Goal: Task Accomplishment & Management: Use online tool/utility

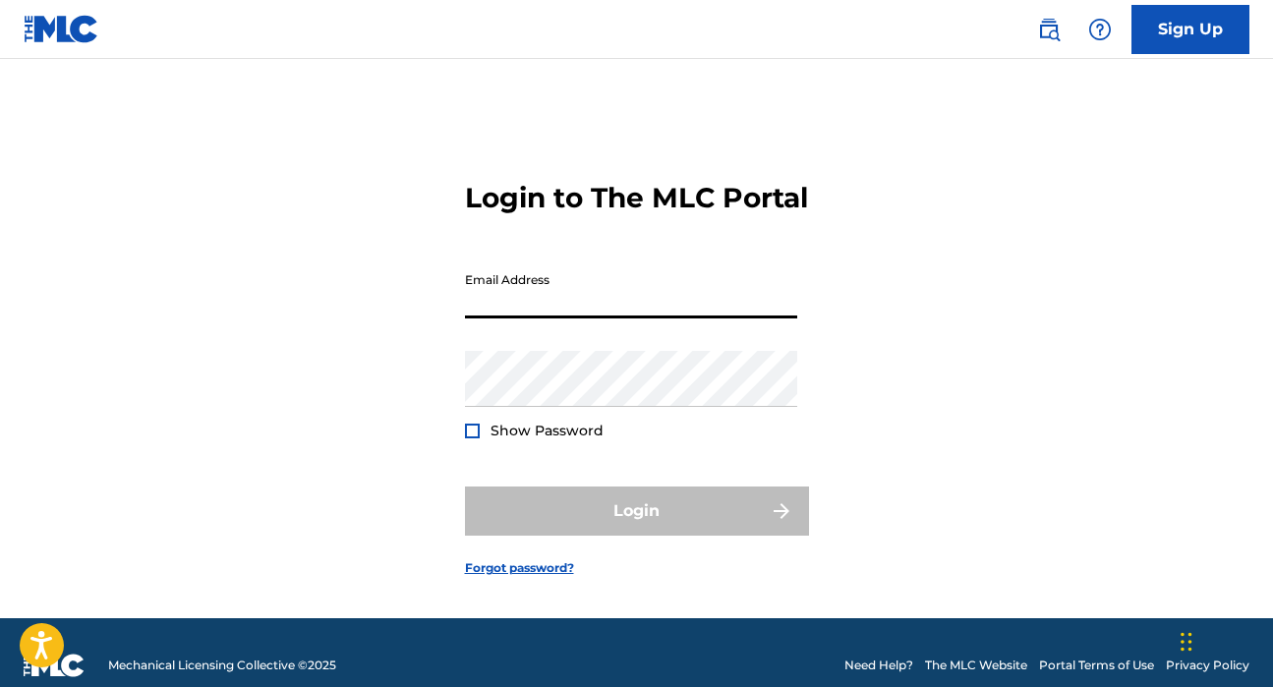
type input "[EMAIL_ADDRESS][PERSON_NAME][DOMAIN_NAME]"
click at [636, 536] on button "Login" at bounding box center [637, 511] width 344 height 49
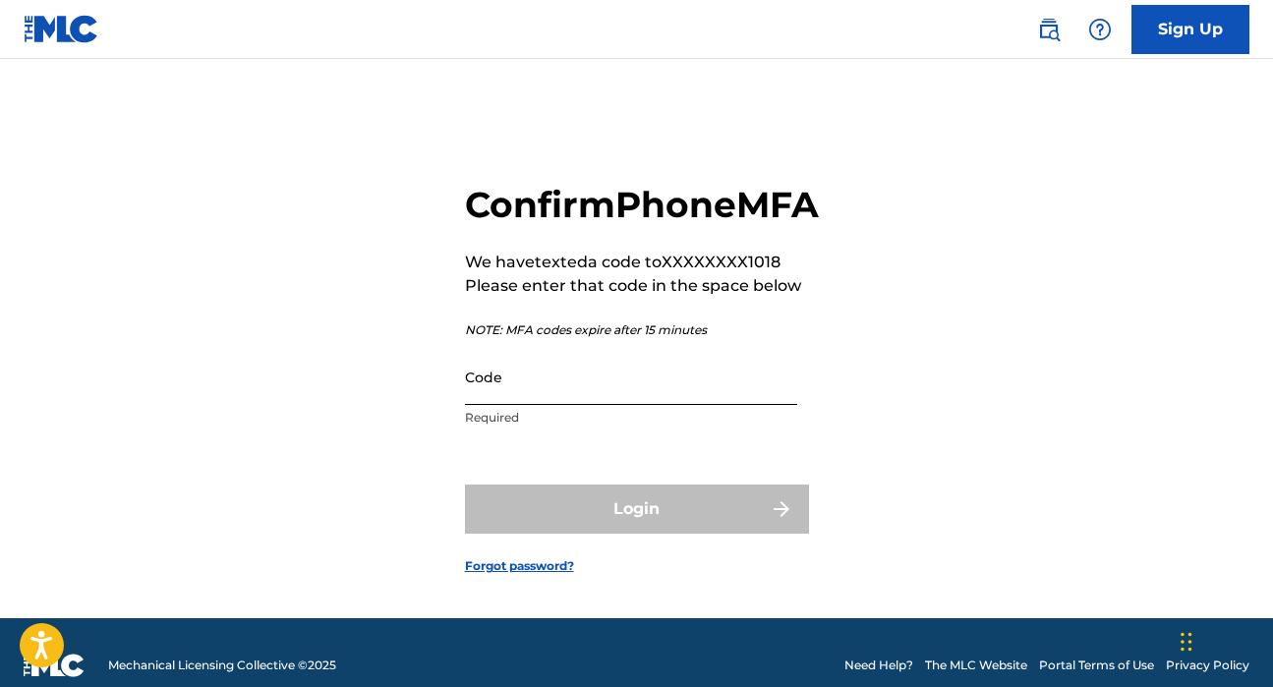
click at [506, 405] on input "Code" at bounding box center [631, 377] width 332 height 56
paste input "064399"
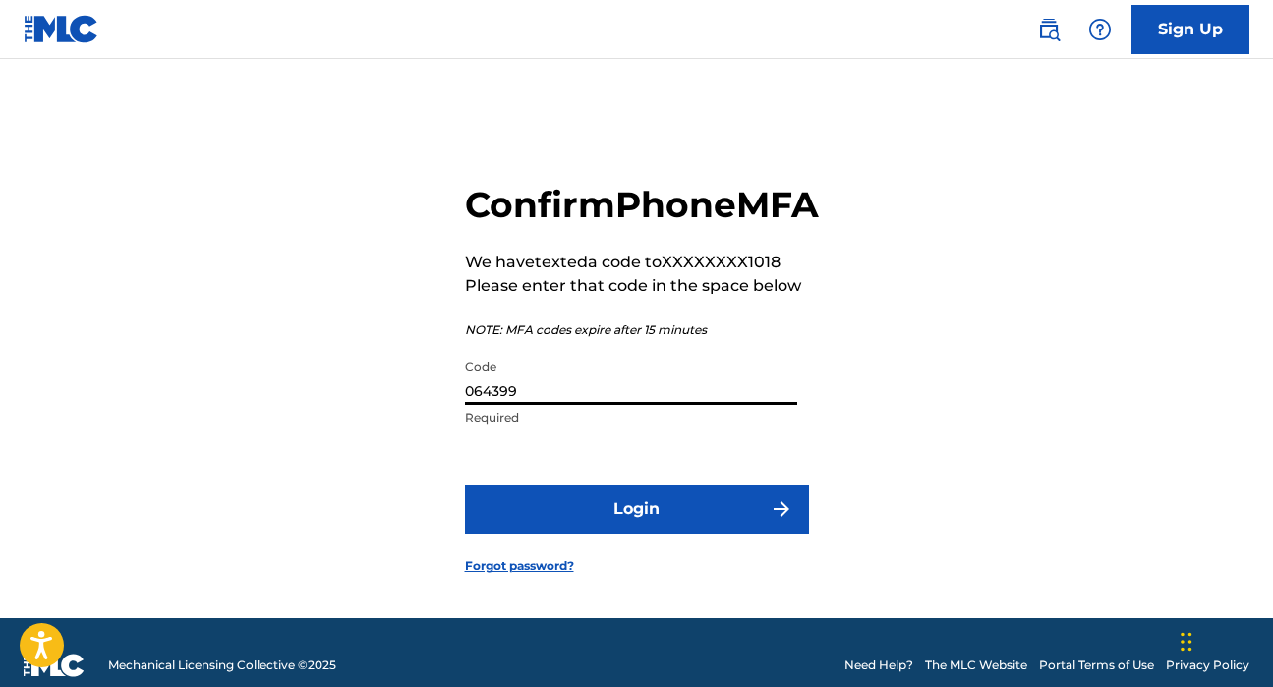
type input "064399"
click at [636, 534] on button "Login" at bounding box center [637, 509] width 344 height 49
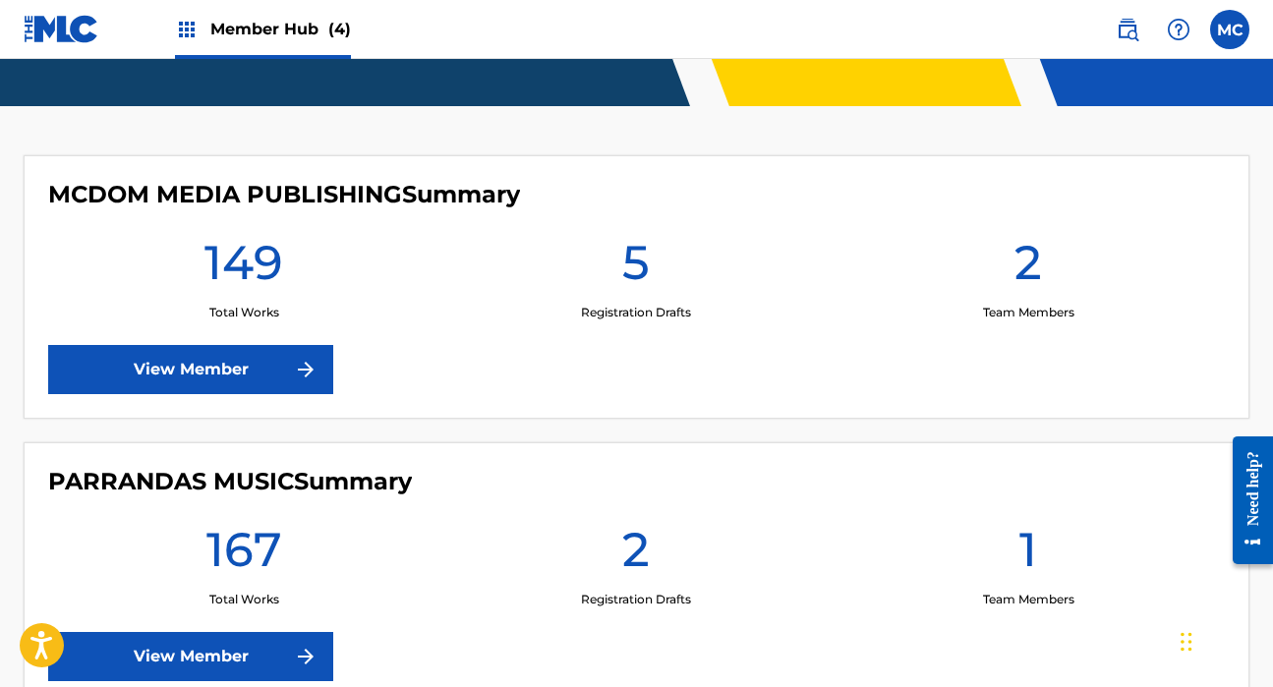
scroll to position [490, 0]
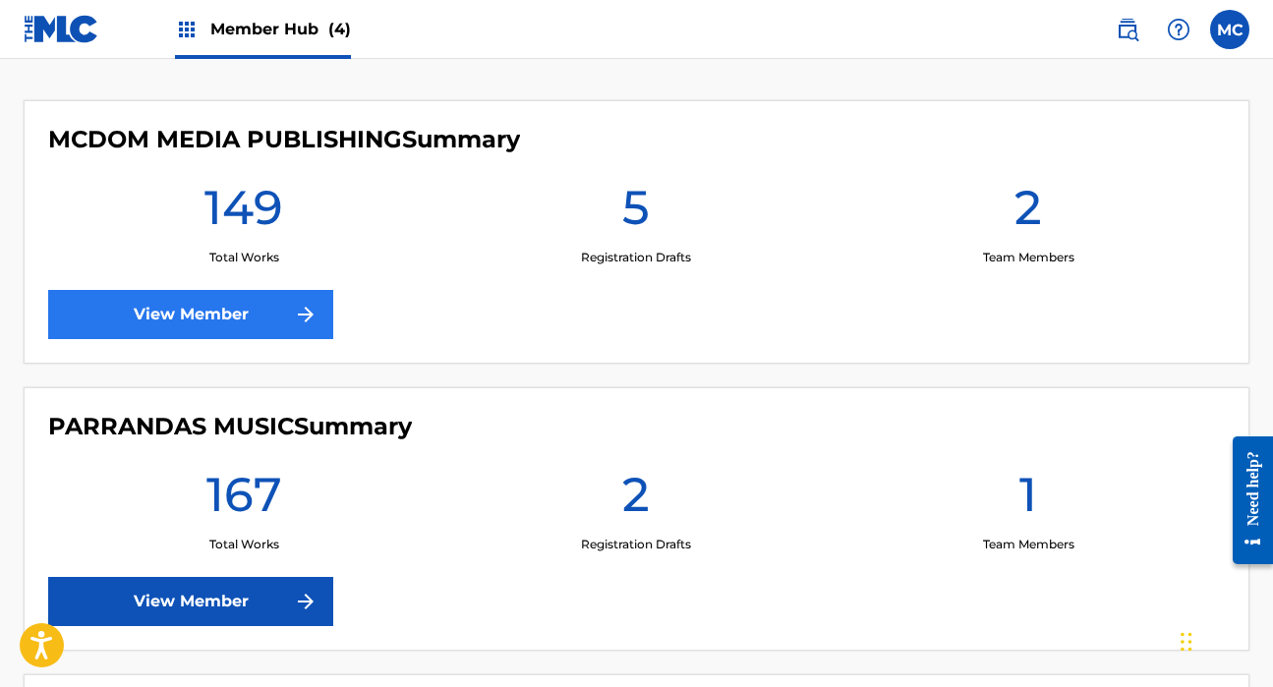
click at [236, 310] on link "View Member" at bounding box center [190, 314] width 285 height 49
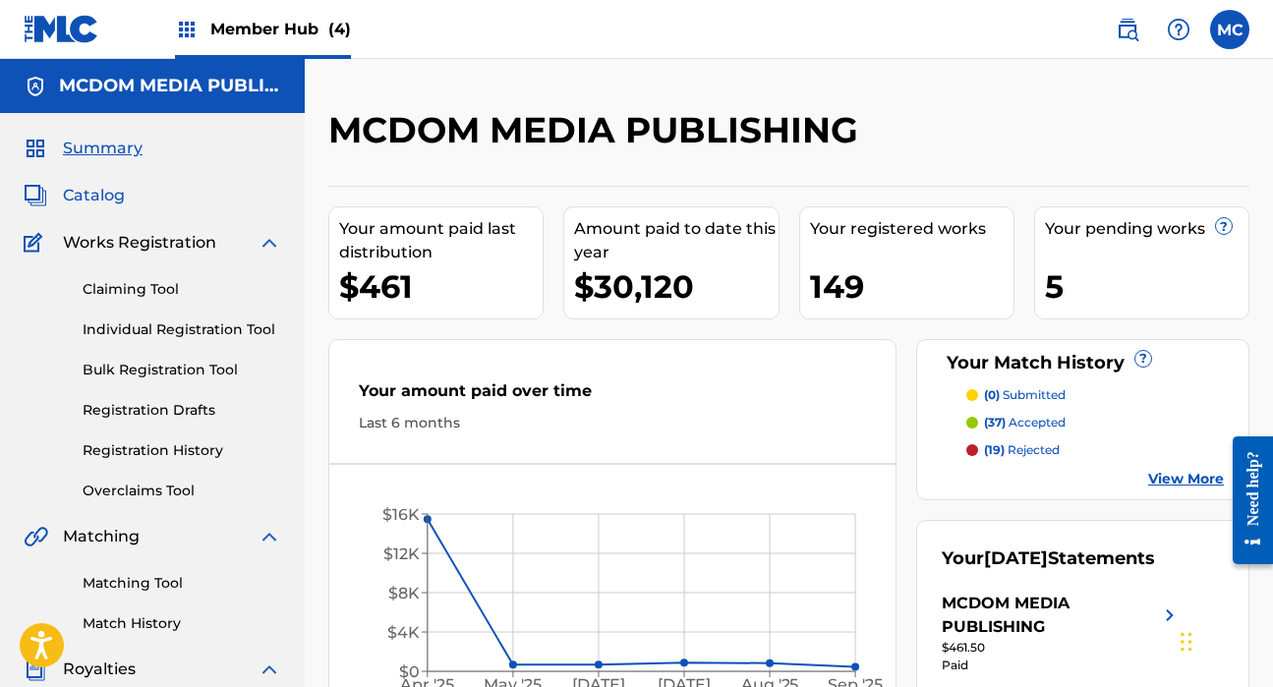
click at [89, 189] on span "Catalog" at bounding box center [94, 196] width 62 height 24
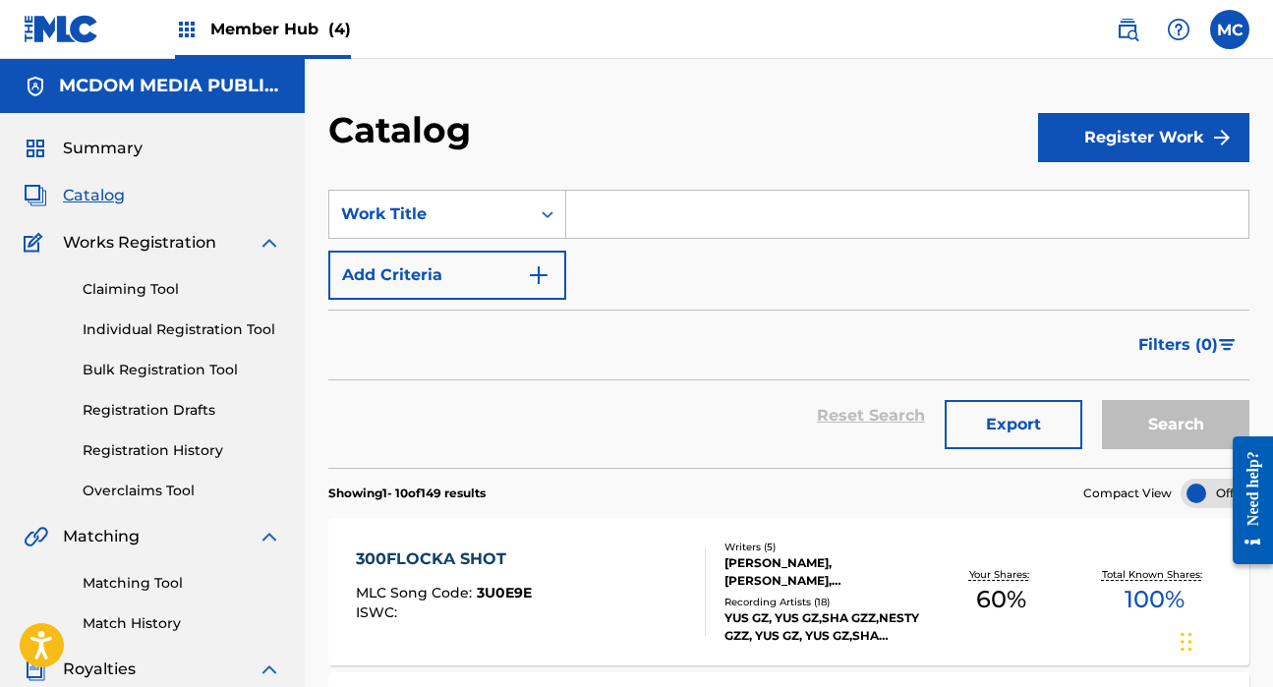
click at [267, 38] on span "Member Hub (4)" at bounding box center [280, 29] width 141 height 23
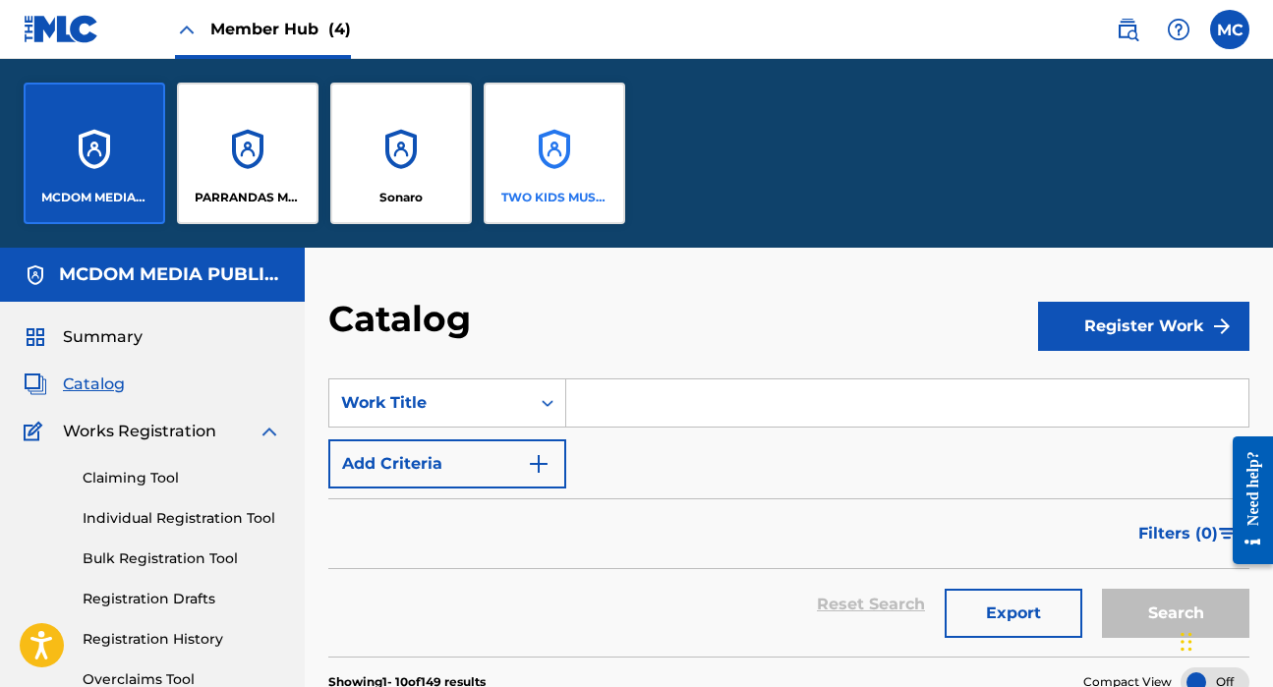
click at [505, 203] on p "TWO KIDS MUSIC GLOBAL PUBLISHING" at bounding box center [554, 198] width 107 height 18
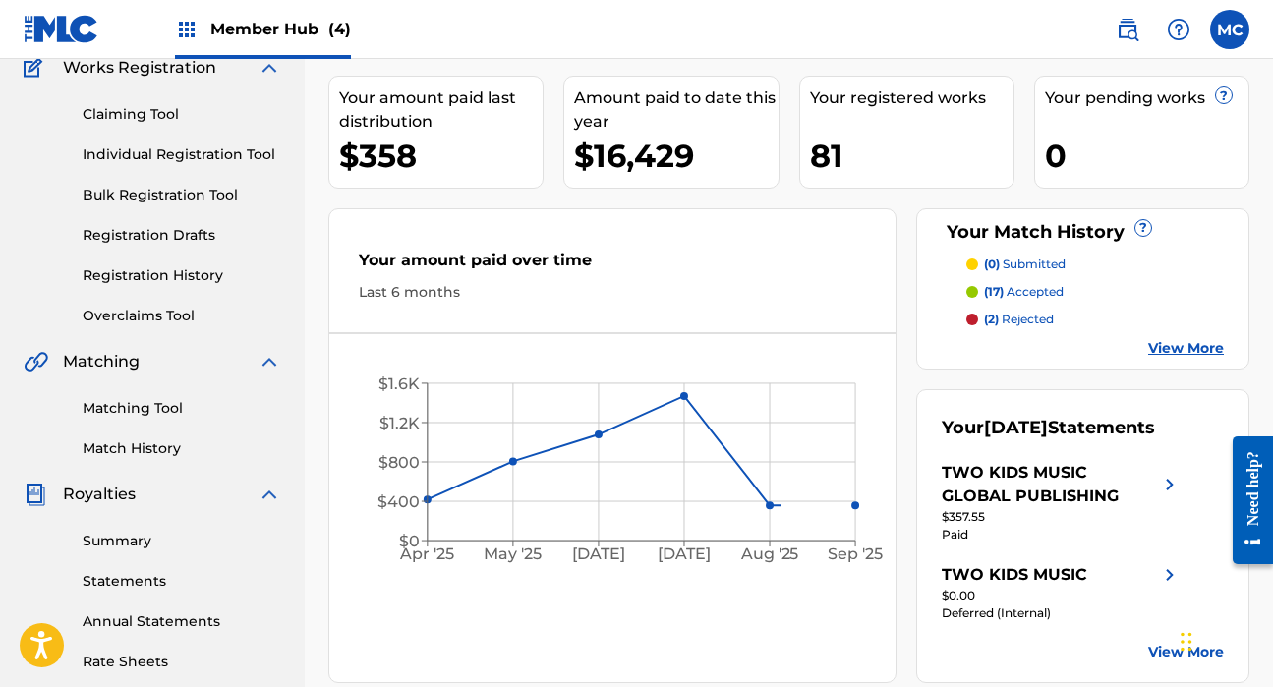
scroll to position [269, 0]
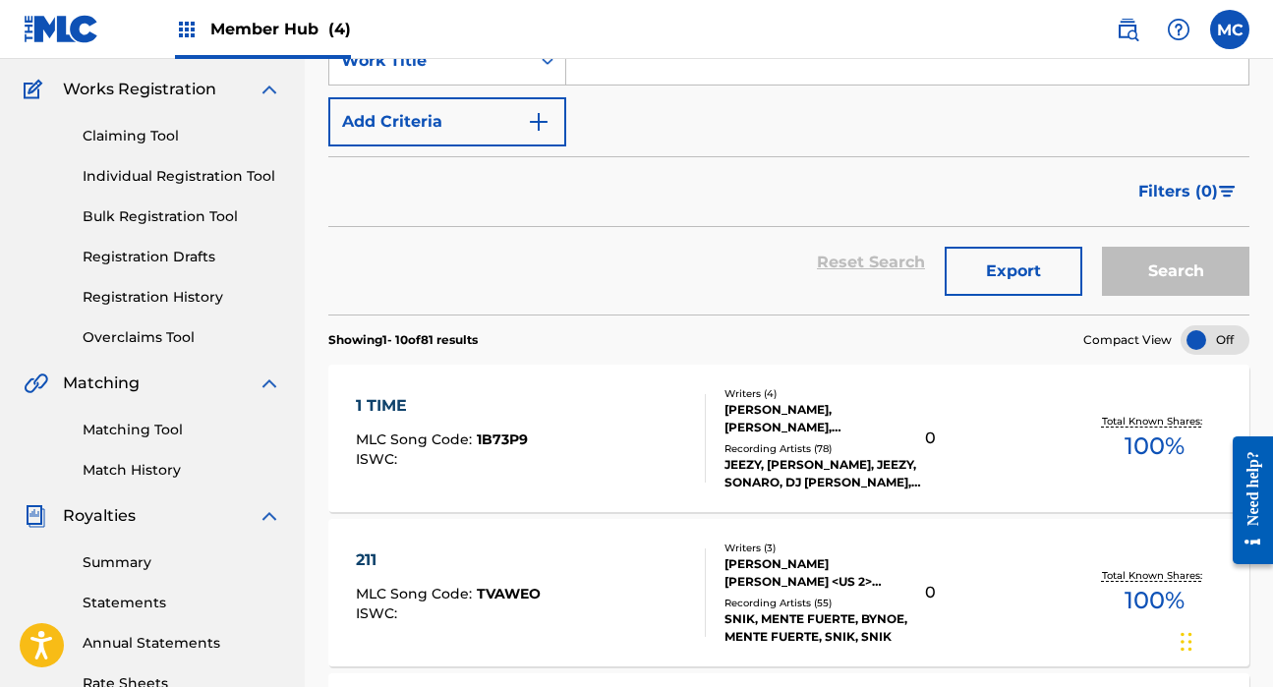
scroll to position [156, 0]
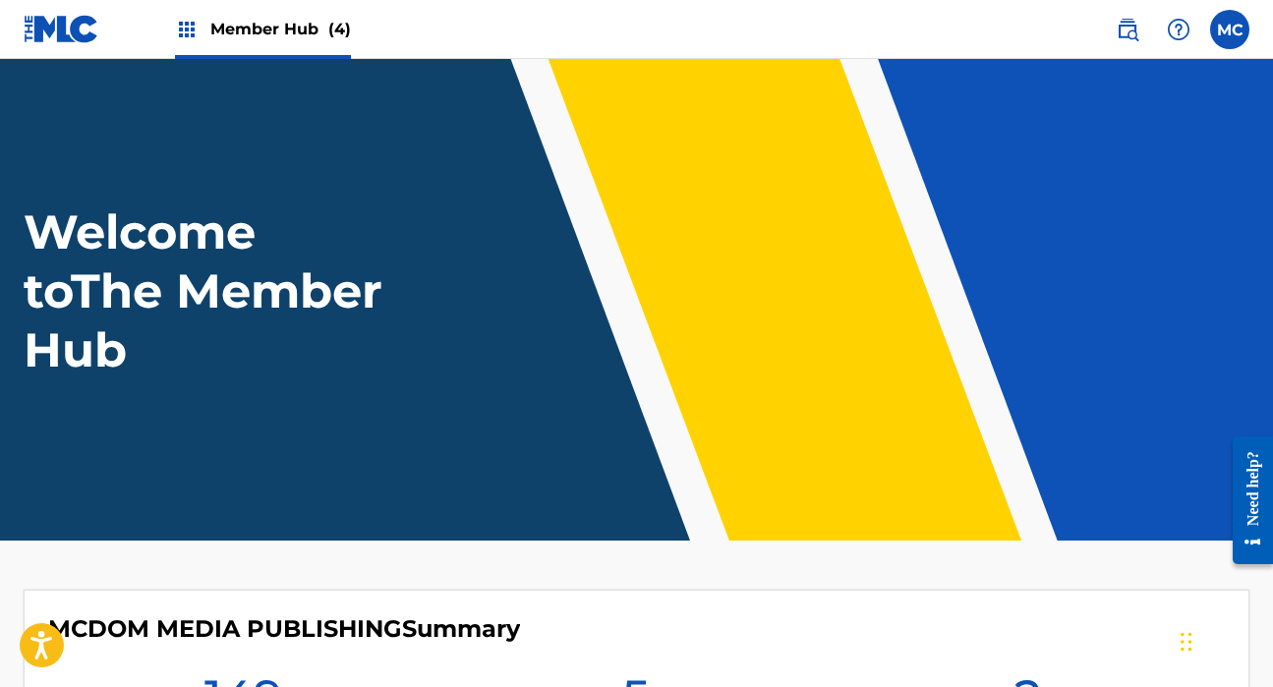
click at [278, 30] on span "Member Hub (4)" at bounding box center [280, 29] width 141 height 23
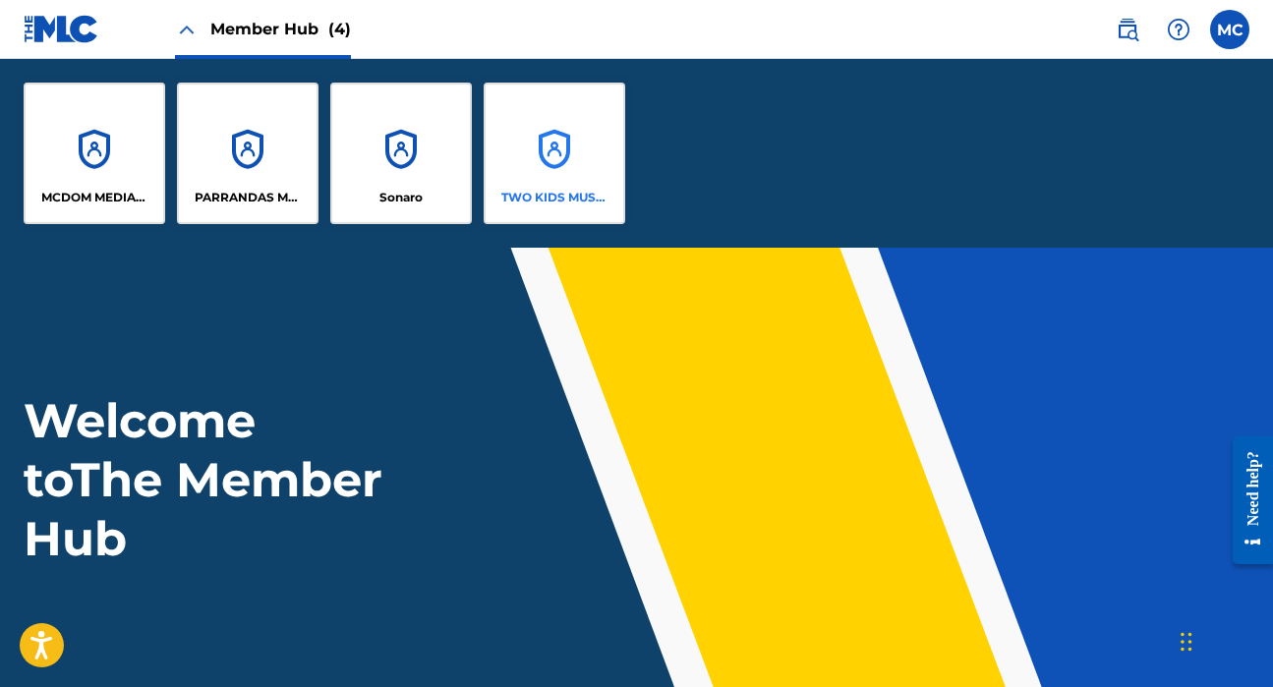
click at [555, 198] on p "TWO KIDS MUSIC GLOBAL PUBLISHING" at bounding box center [554, 198] width 107 height 18
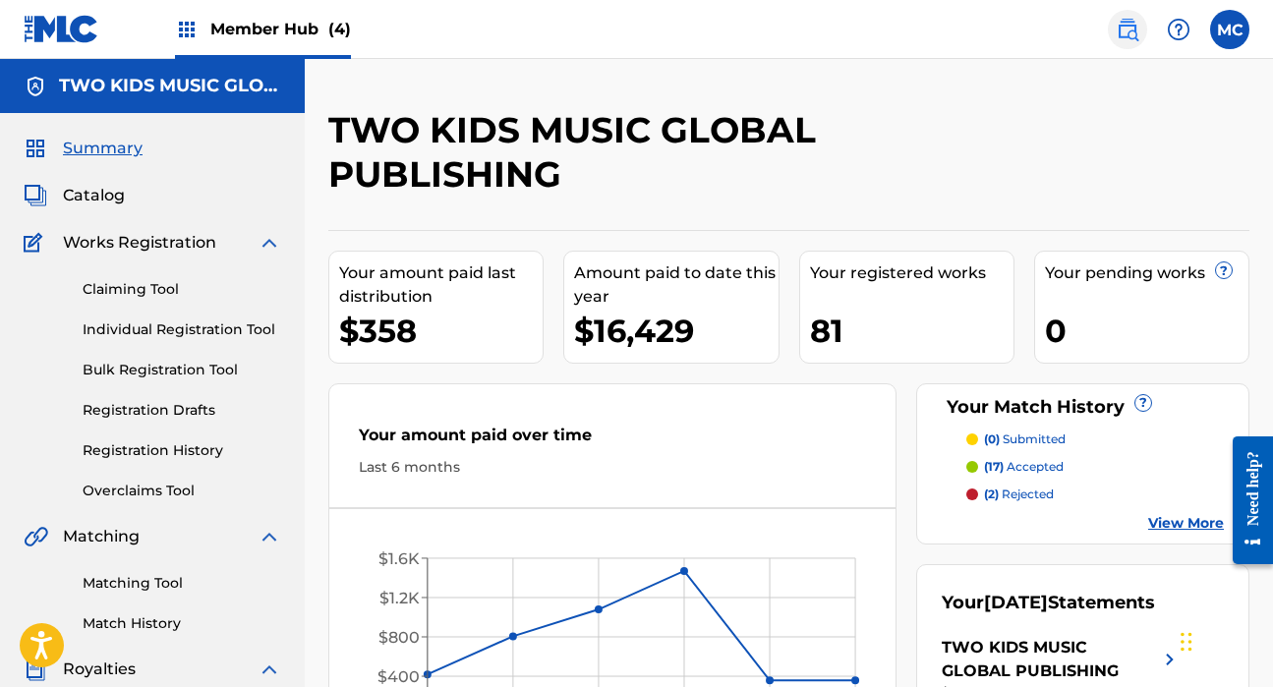
click at [1126, 37] on img at bounding box center [1128, 30] width 24 height 24
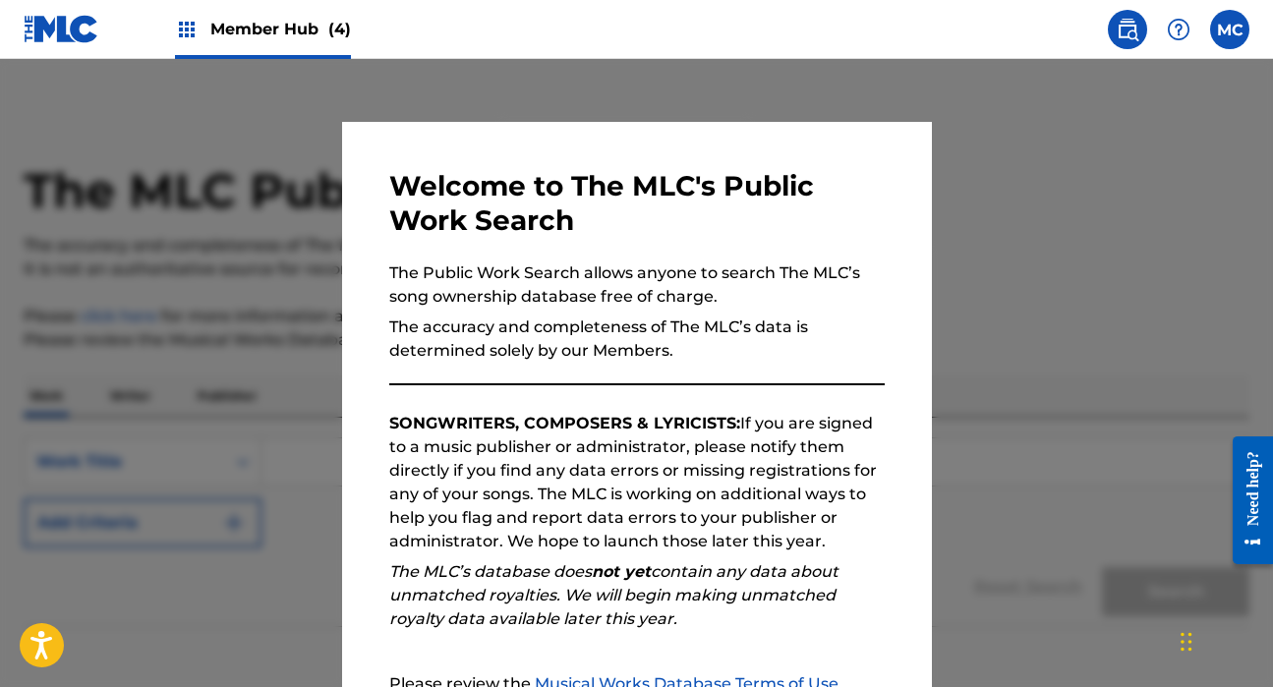
click at [987, 204] on div at bounding box center [636, 402] width 1273 height 687
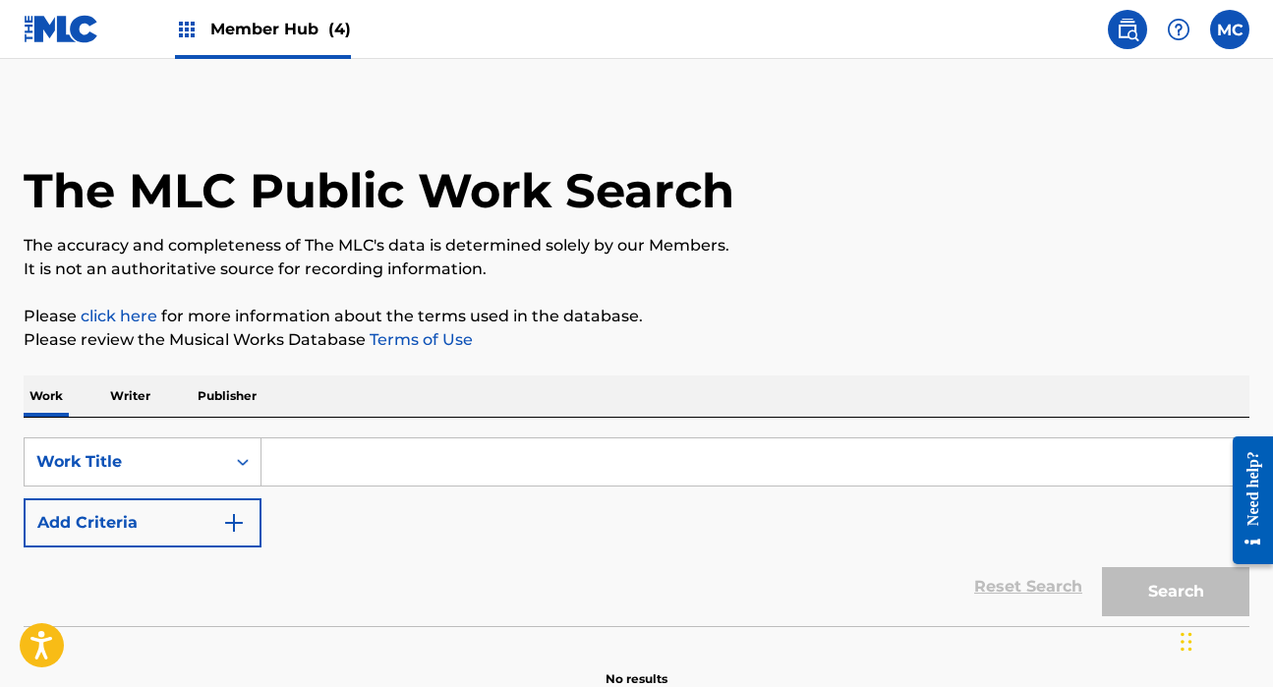
click at [303, 33] on span "Member Hub (4)" at bounding box center [280, 29] width 141 height 23
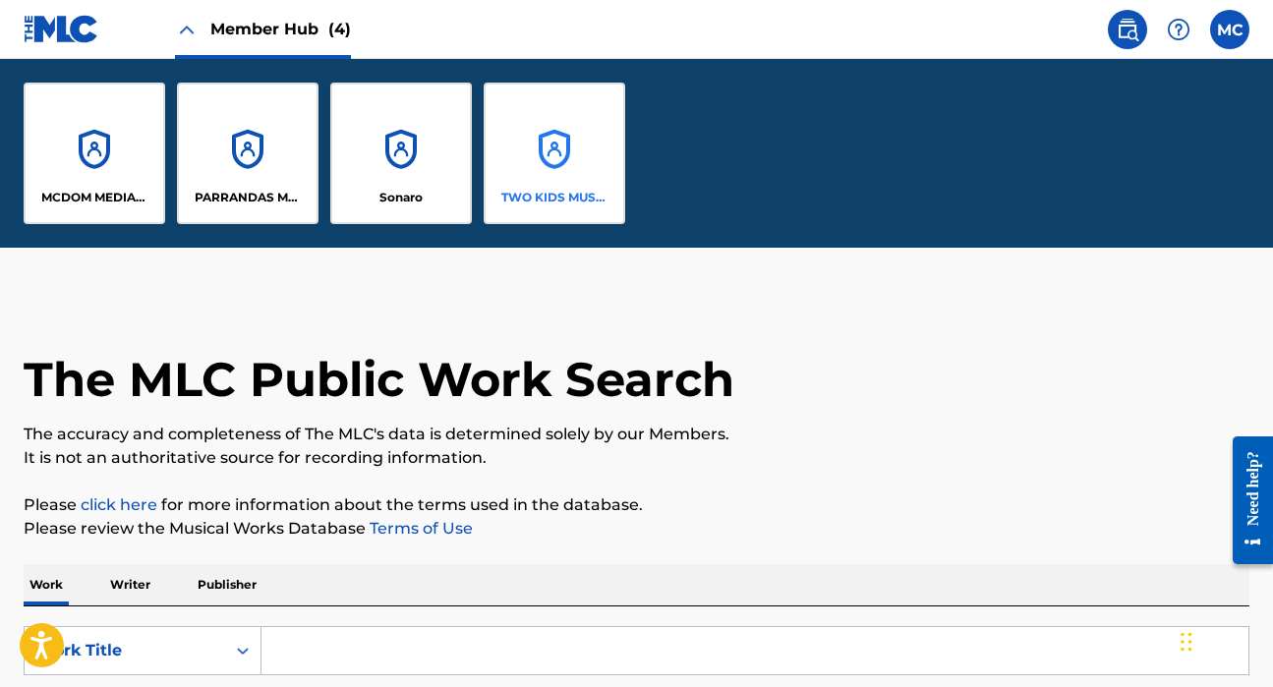
click at [515, 207] on div "TWO KIDS MUSIC GLOBAL PUBLISHING" at bounding box center [555, 154] width 142 height 142
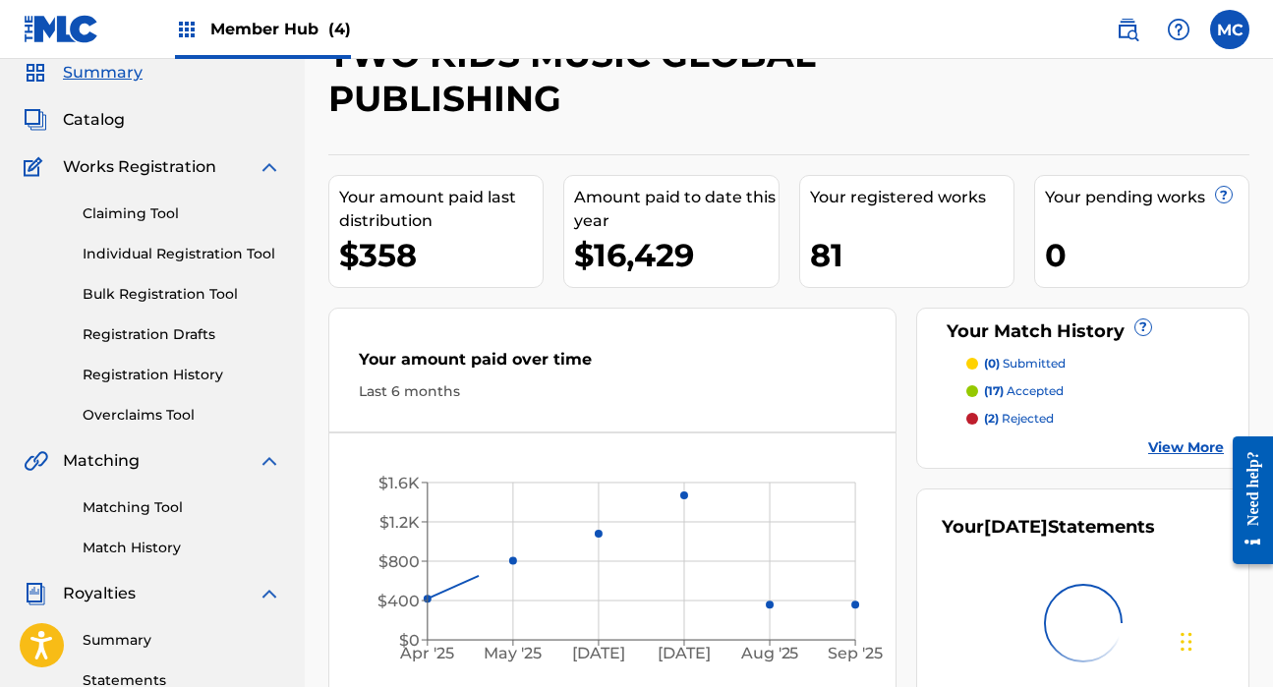
scroll to position [333, 0]
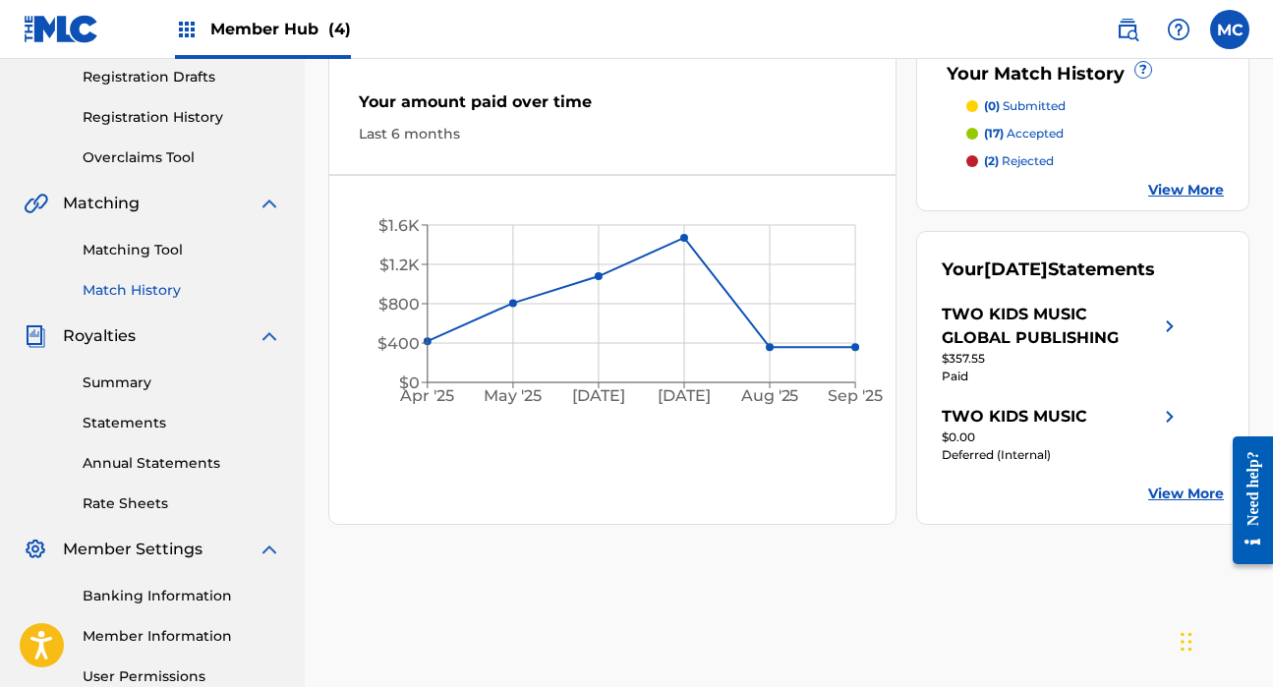
click at [144, 296] on link "Match History" at bounding box center [182, 290] width 199 height 21
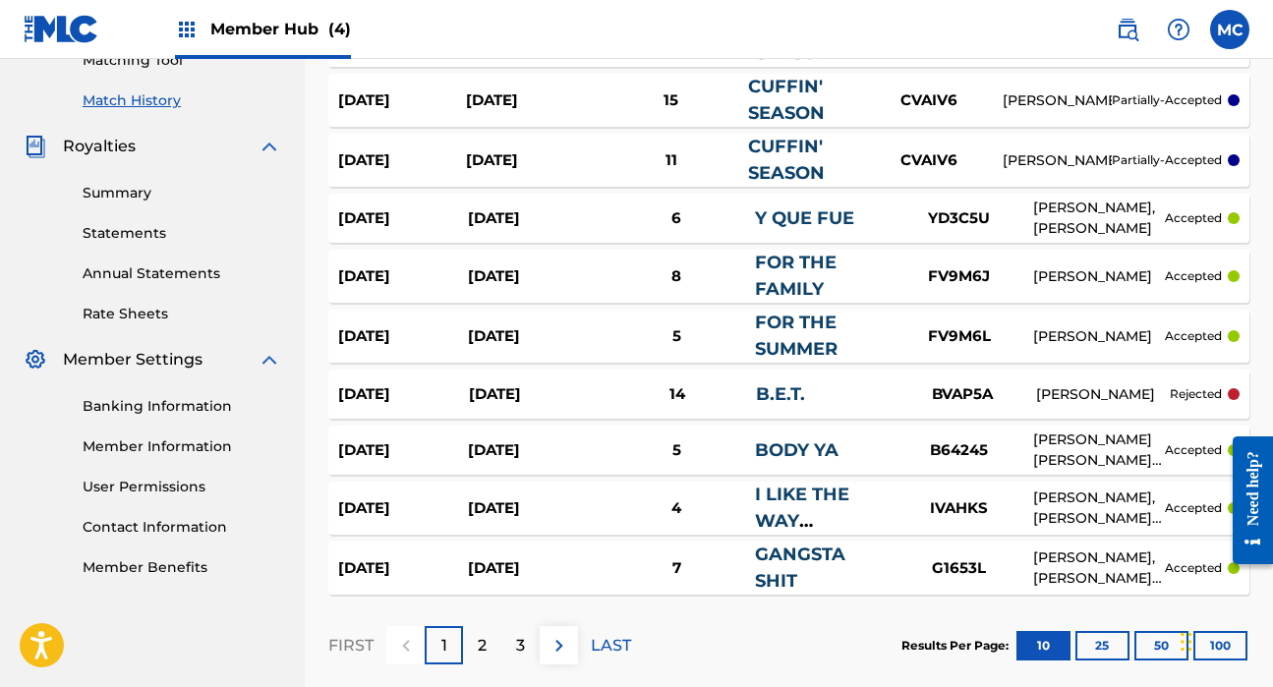
scroll to position [528, 0]
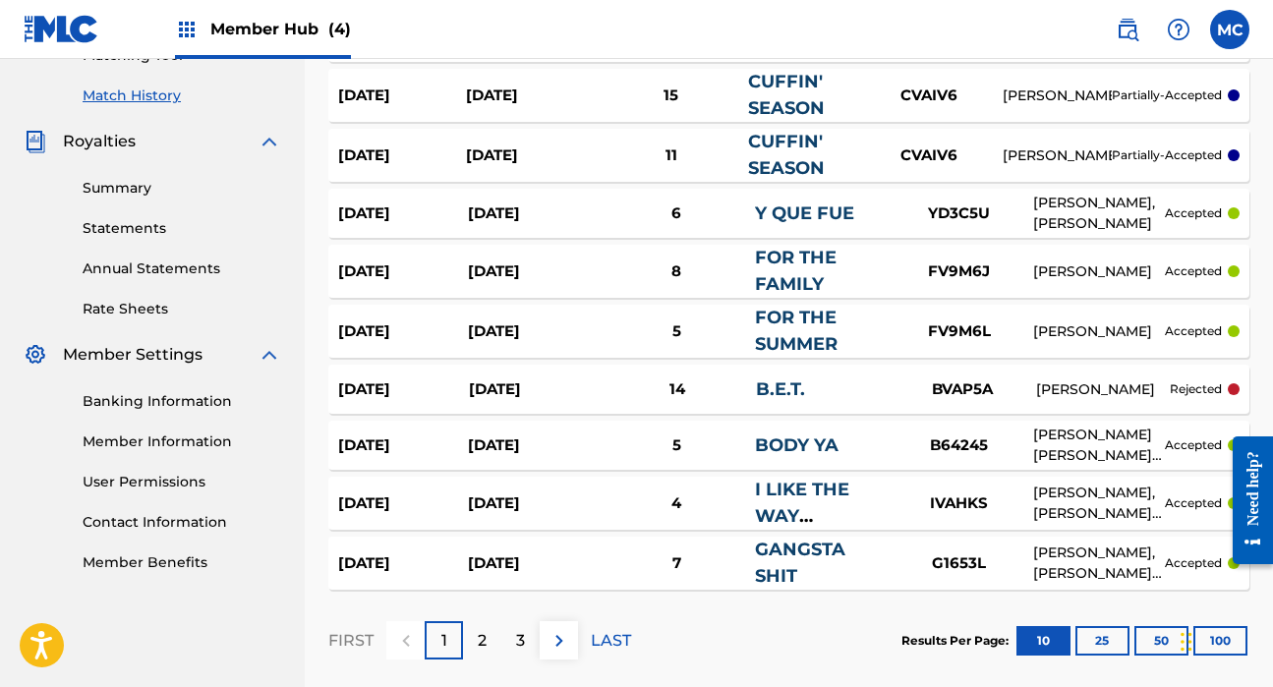
click at [525, 209] on div "[DATE]" at bounding box center [533, 213] width 130 height 23
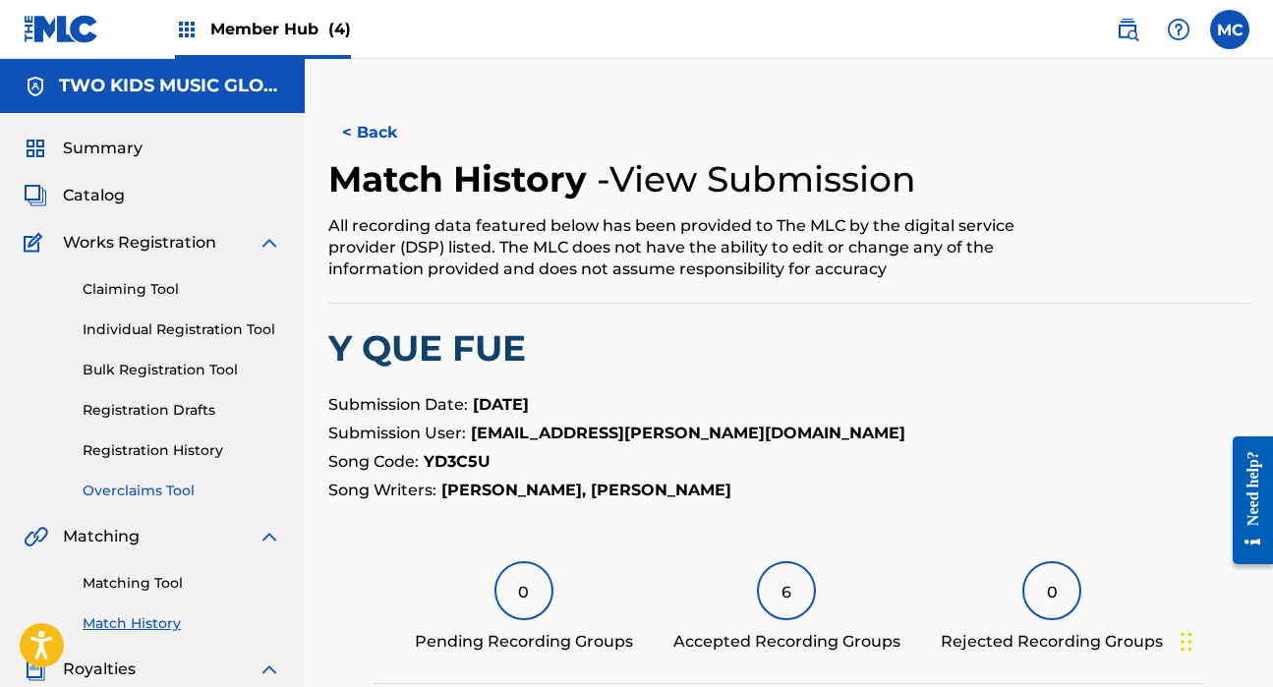
click at [134, 488] on link "Overclaims Tool" at bounding box center [182, 491] width 199 height 21
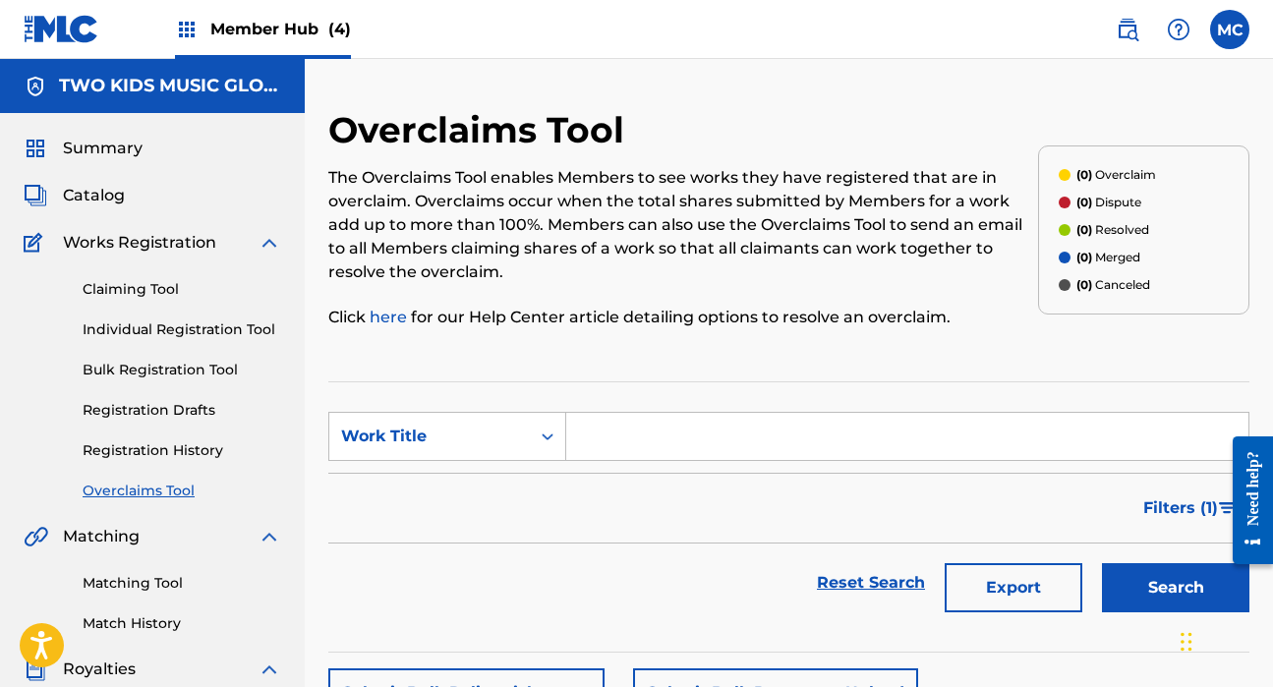
click at [592, 438] on input "Search Form" at bounding box center [907, 436] width 682 height 47
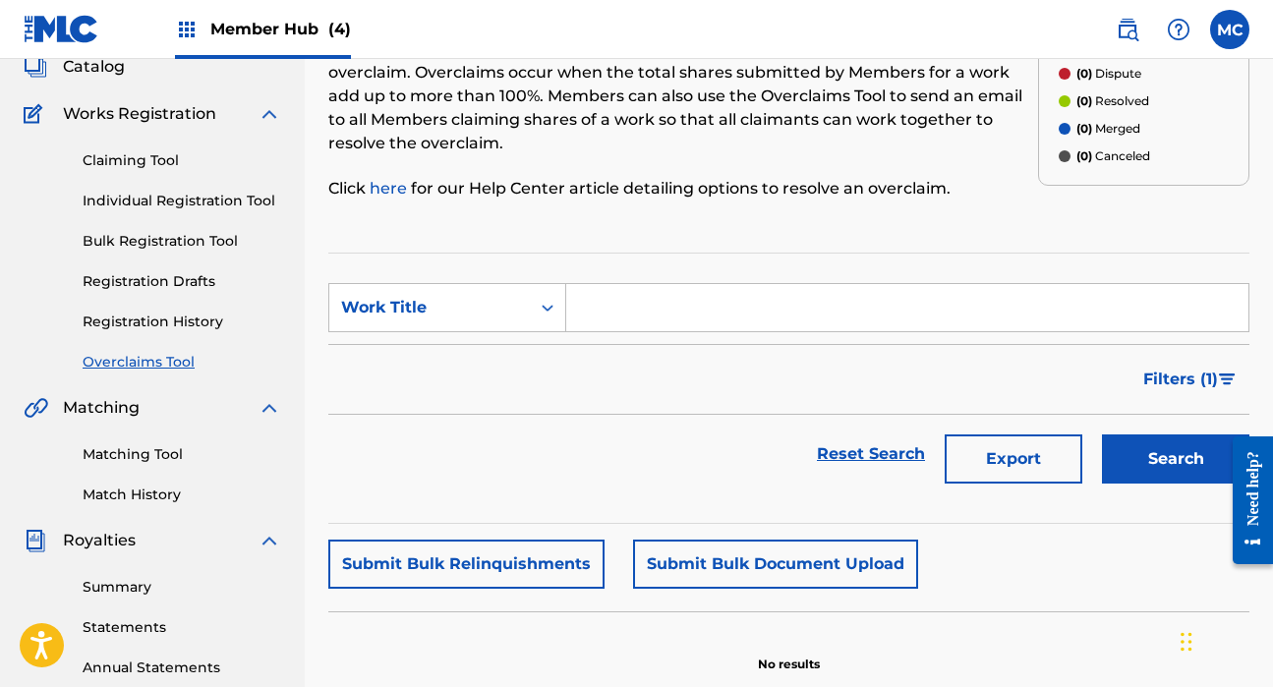
scroll to position [218, 0]
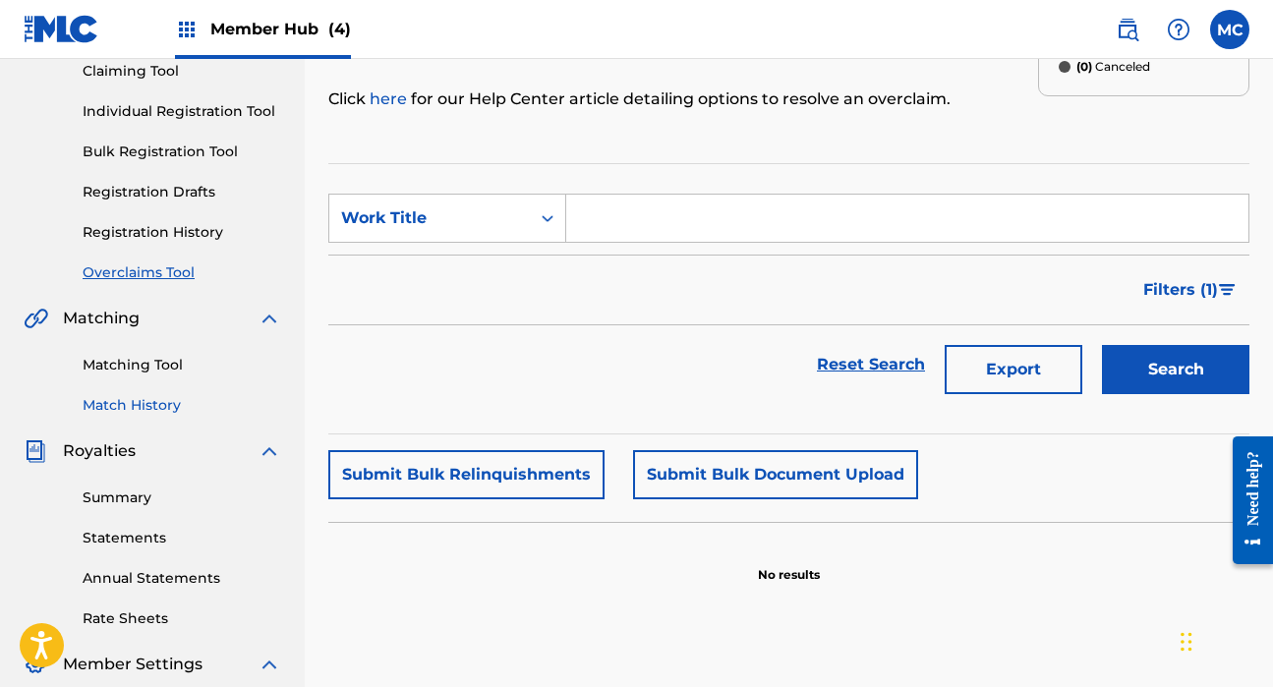
click at [169, 406] on link "Match History" at bounding box center [182, 405] width 199 height 21
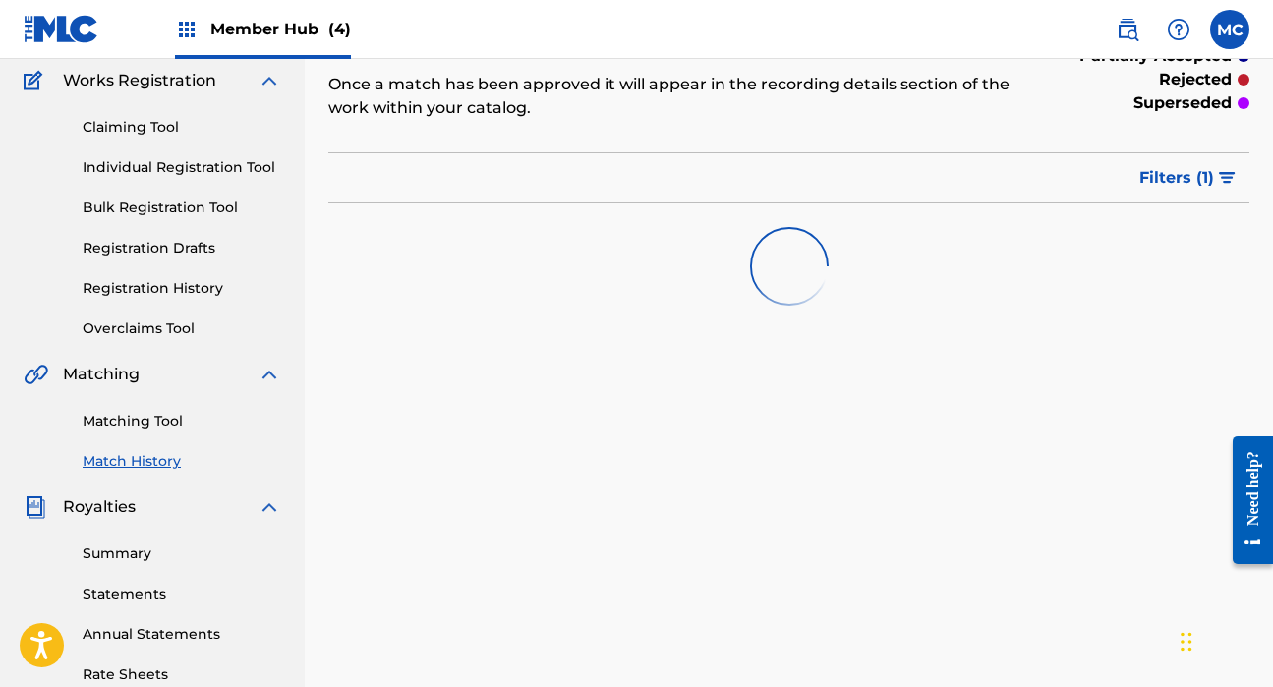
scroll to position [226, 0]
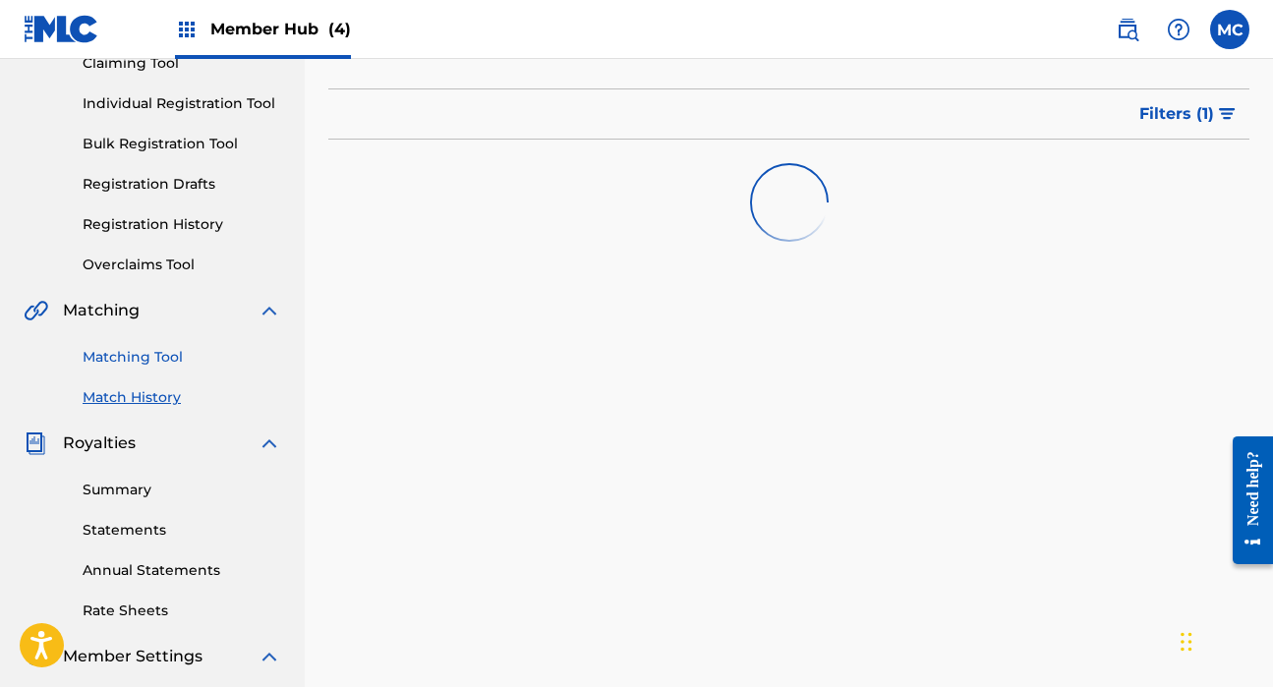
click at [139, 347] on link "Matching Tool" at bounding box center [182, 357] width 199 height 21
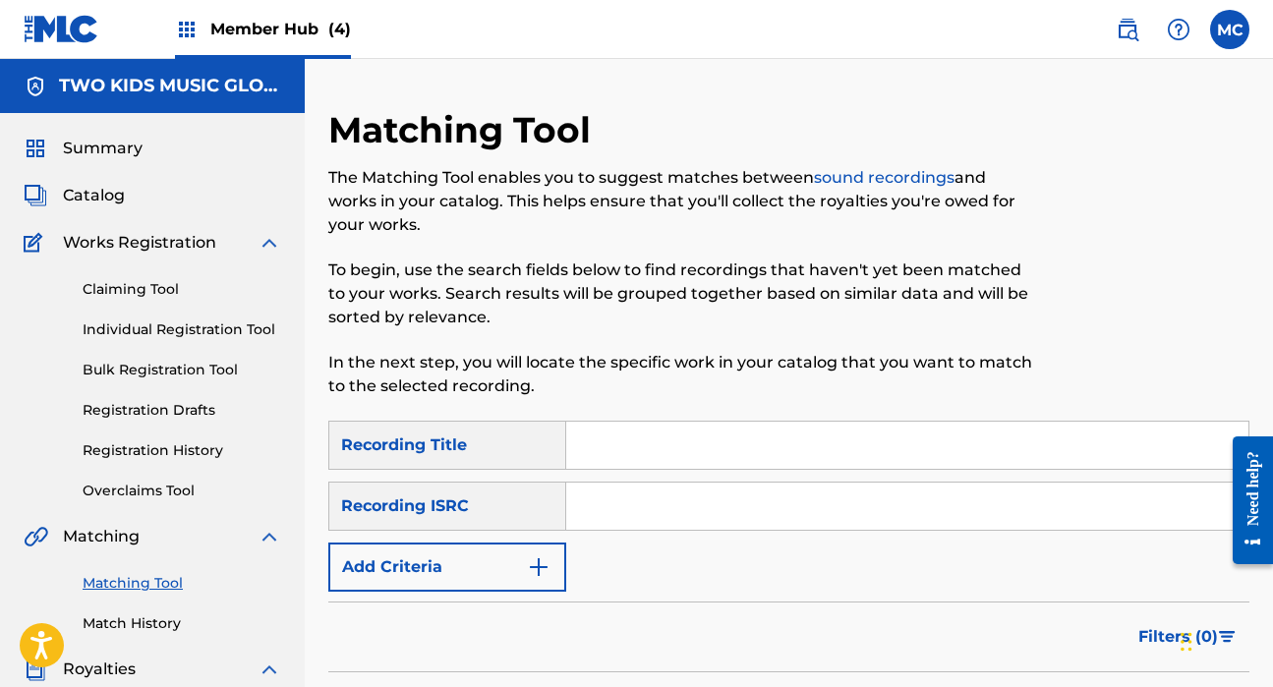
click at [609, 442] on input "Search Form" at bounding box center [907, 445] width 682 height 47
type input "Y Que Fue"
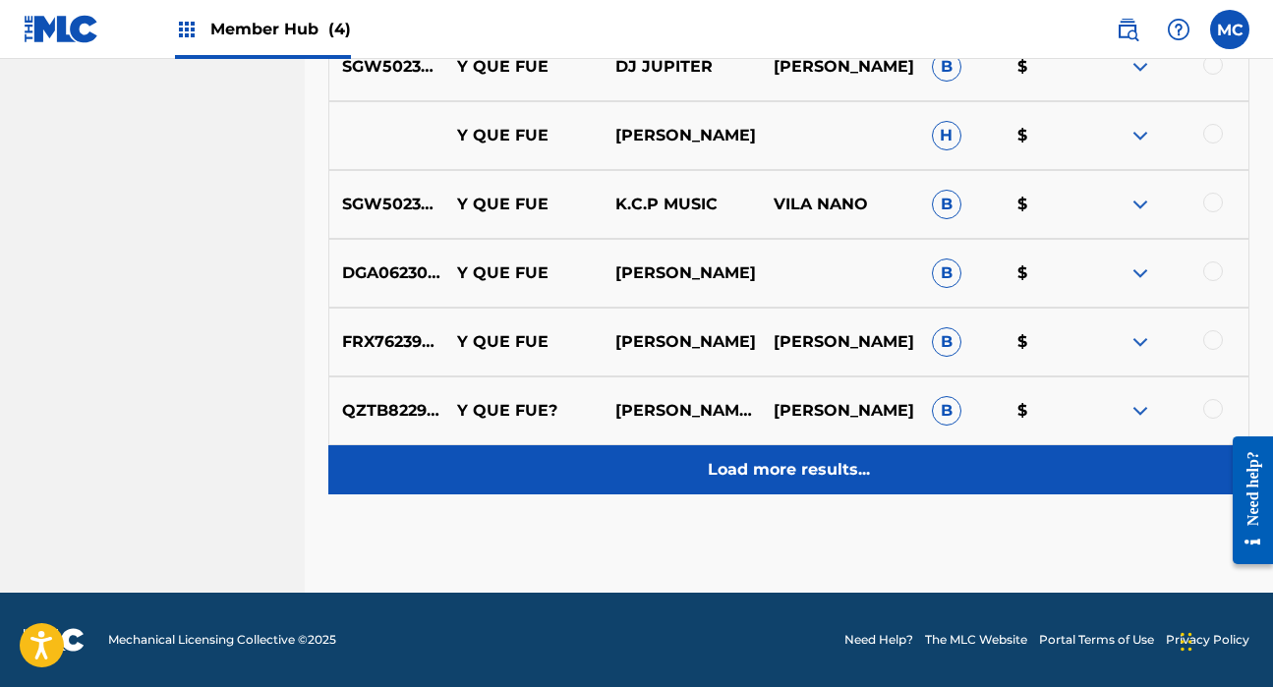
click at [769, 473] on p "Load more results..." at bounding box center [789, 470] width 162 height 24
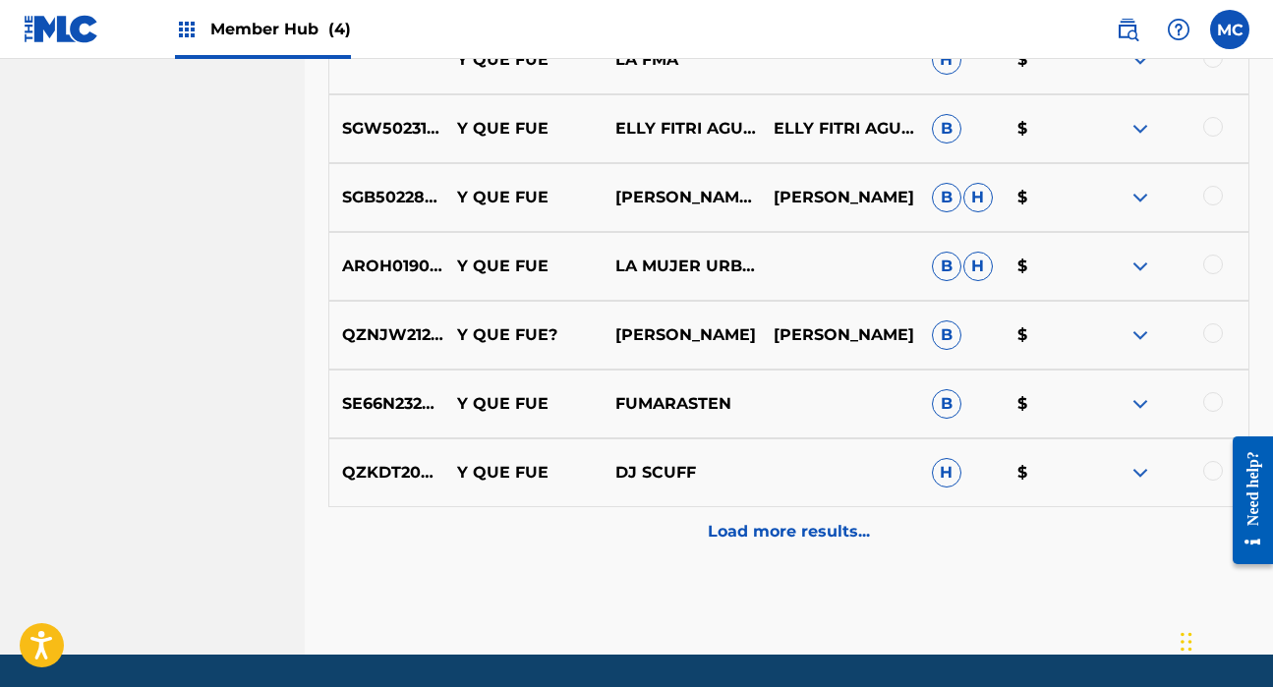
scroll to position [1692, 0]
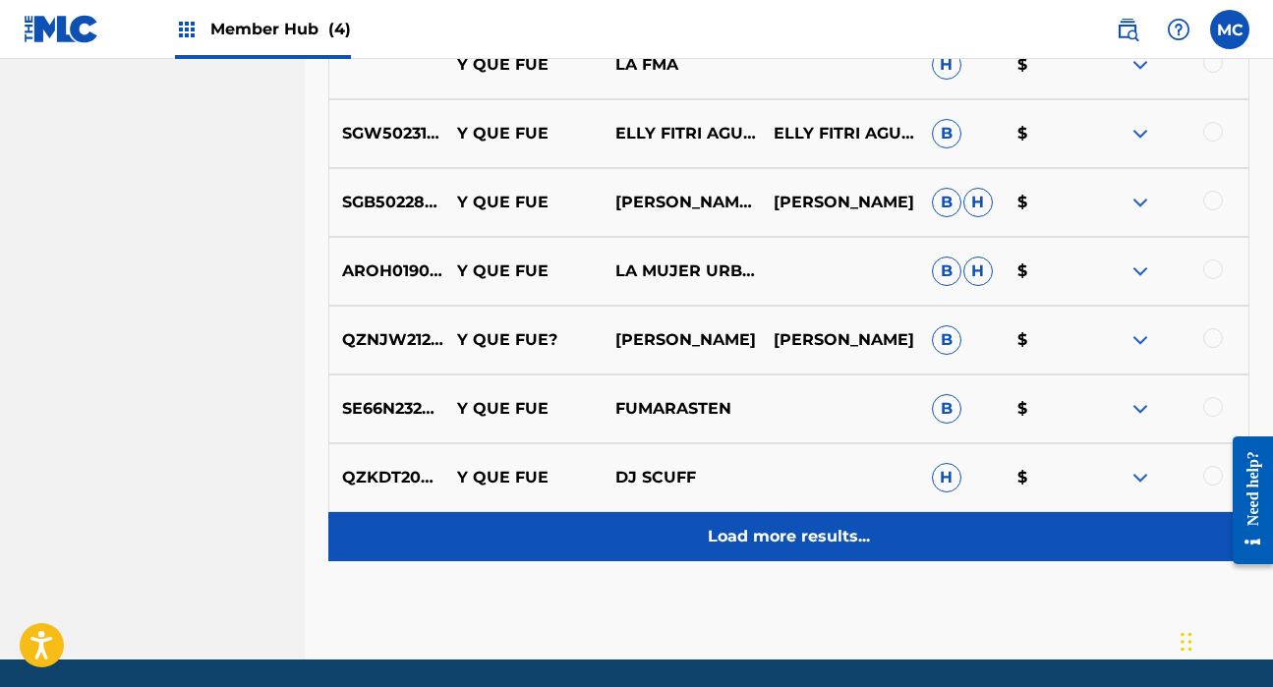
click at [786, 528] on p "Load more results..." at bounding box center [789, 537] width 162 height 24
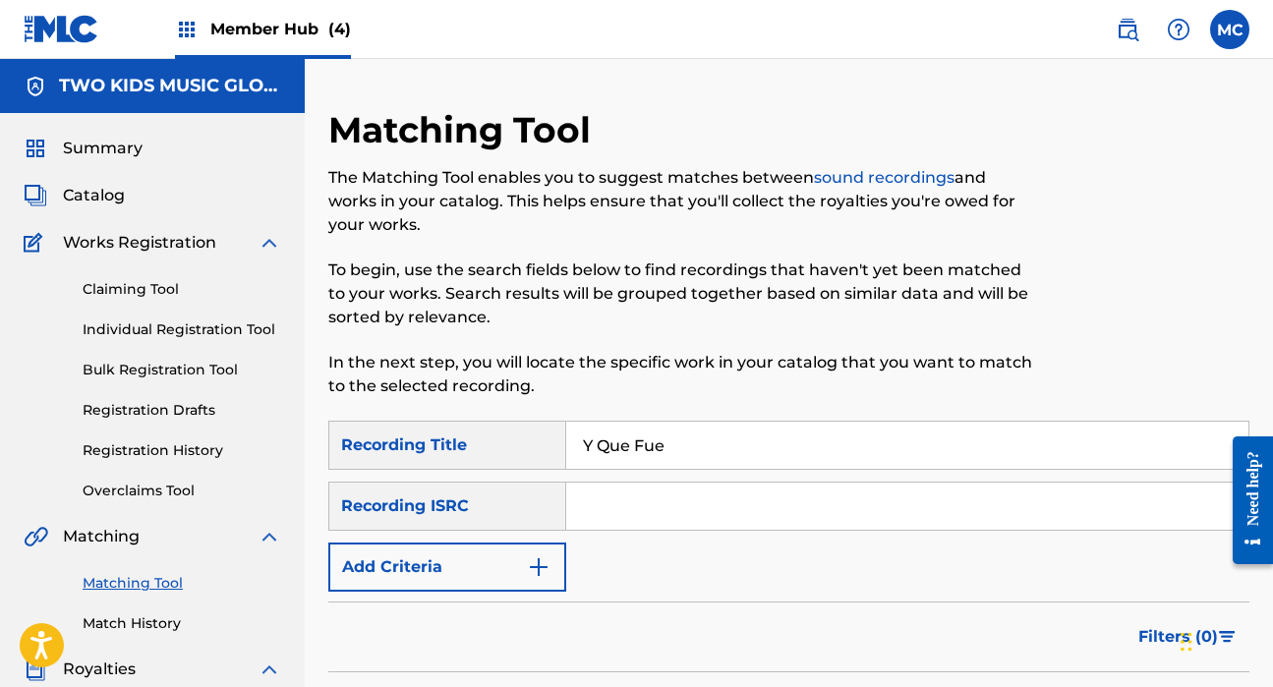
scroll to position [0, 0]
drag, startPoint x: 692, startPoint y: 438, endPoint x: 588, endPoint y: 396, distance: 112.4
click at [405, 588] on button "Add Criteria" at bounding box center [447, 567] width 238 height 49
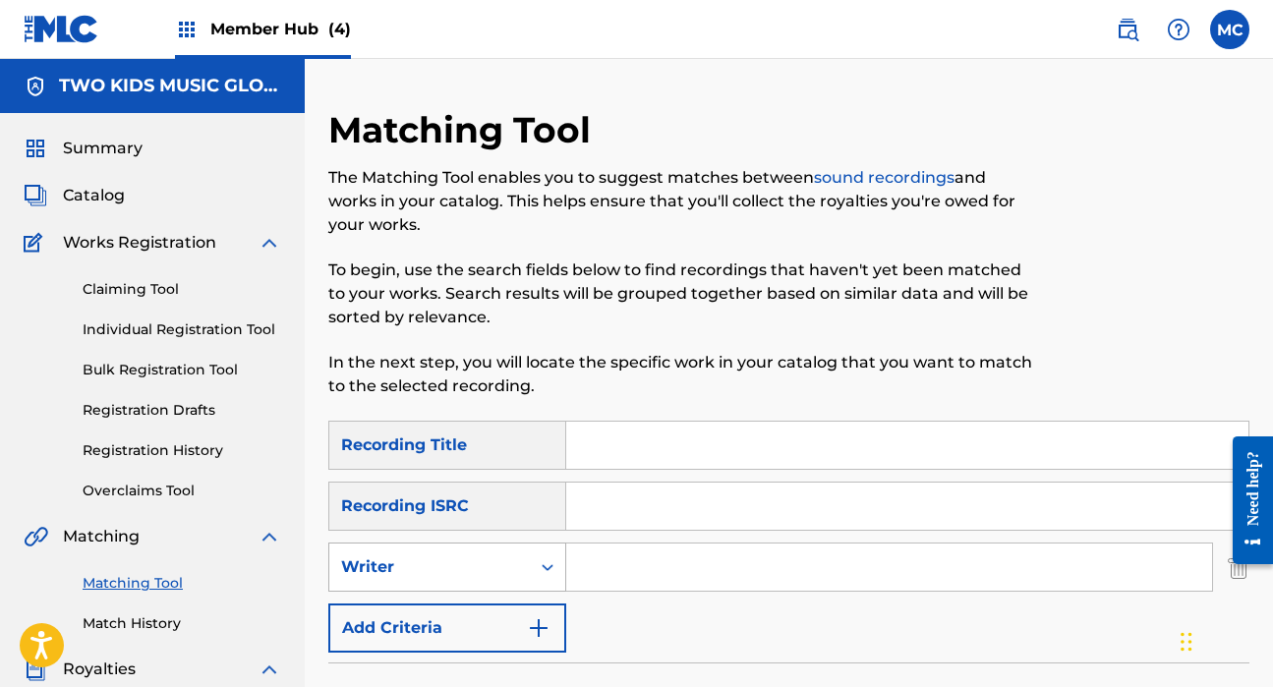
click at [430, 554] on div "Writer" at bounding box center [429, 566] width 201 height 37
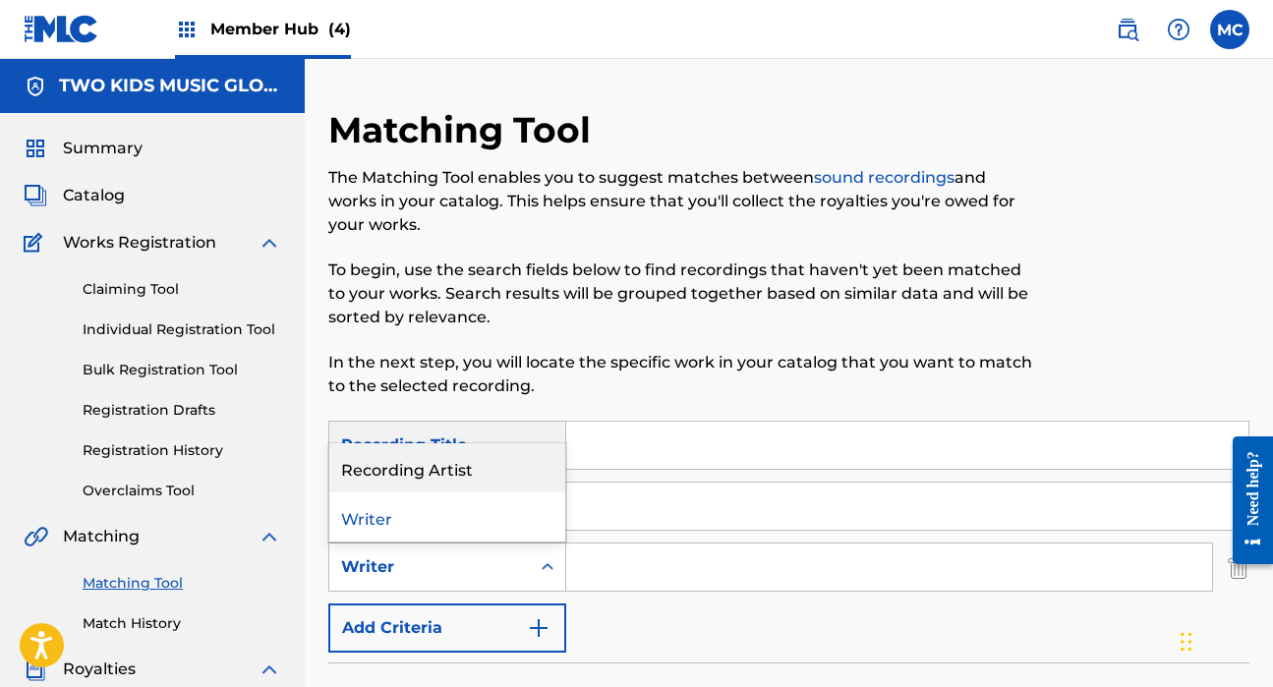
click at [469, 455] on div "Recording Artist" at bounding box center [447, 467] width 236 height 49
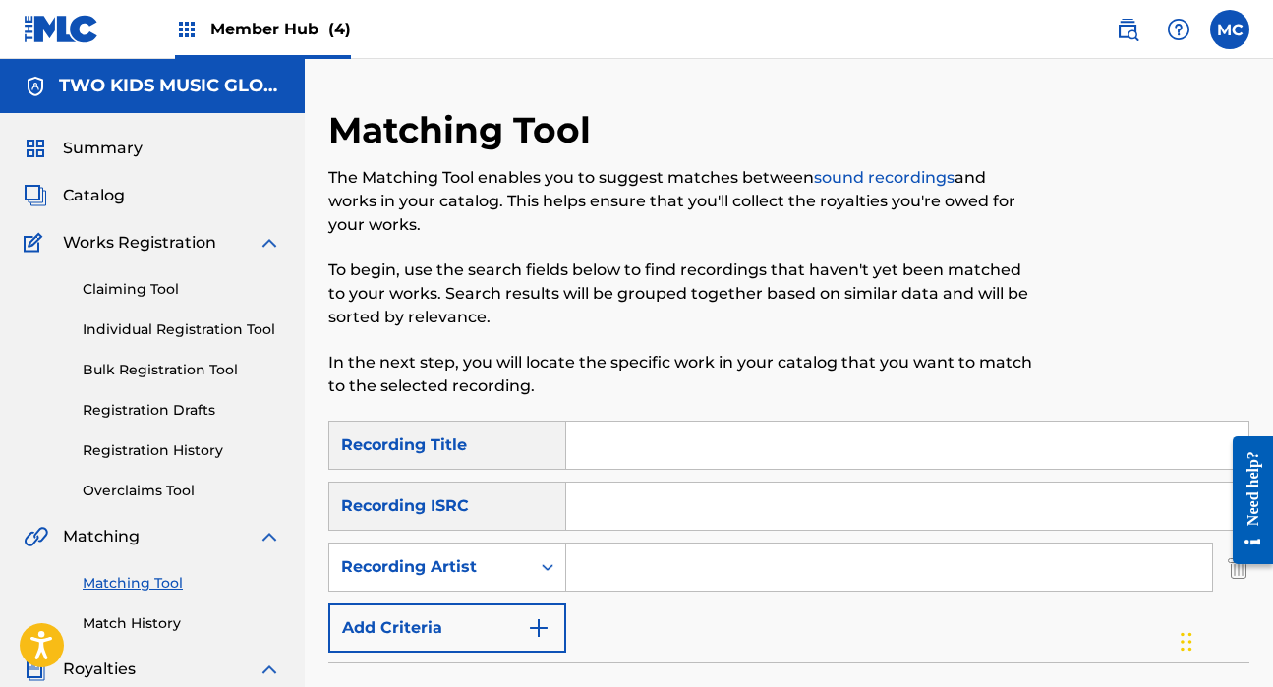
click at [614, 558] on input "Search Form" at bounding box center [889, 567] width 646 height 47
type input "Farruko"
drag, startPoint x: 718, startPoint y: 577, endPoint x: 490, endPoint y: 488, distance: 245.0
click at [490, 488] on div "SearchWithCriteria6174e8c2-c556-4a8e-8519-897eb6e7b305 Recording Title SearchWi…" at bounding box center [788, 537] width 921 height 232
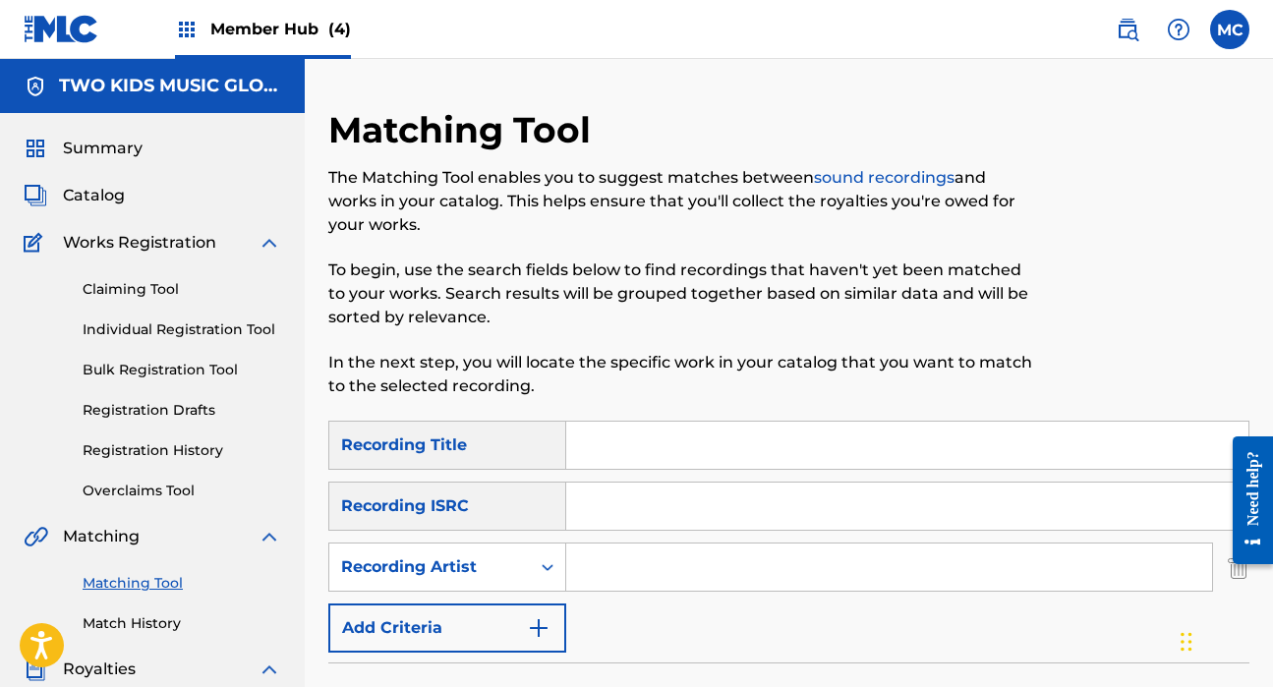
type input "s"
type input "Sonaro"
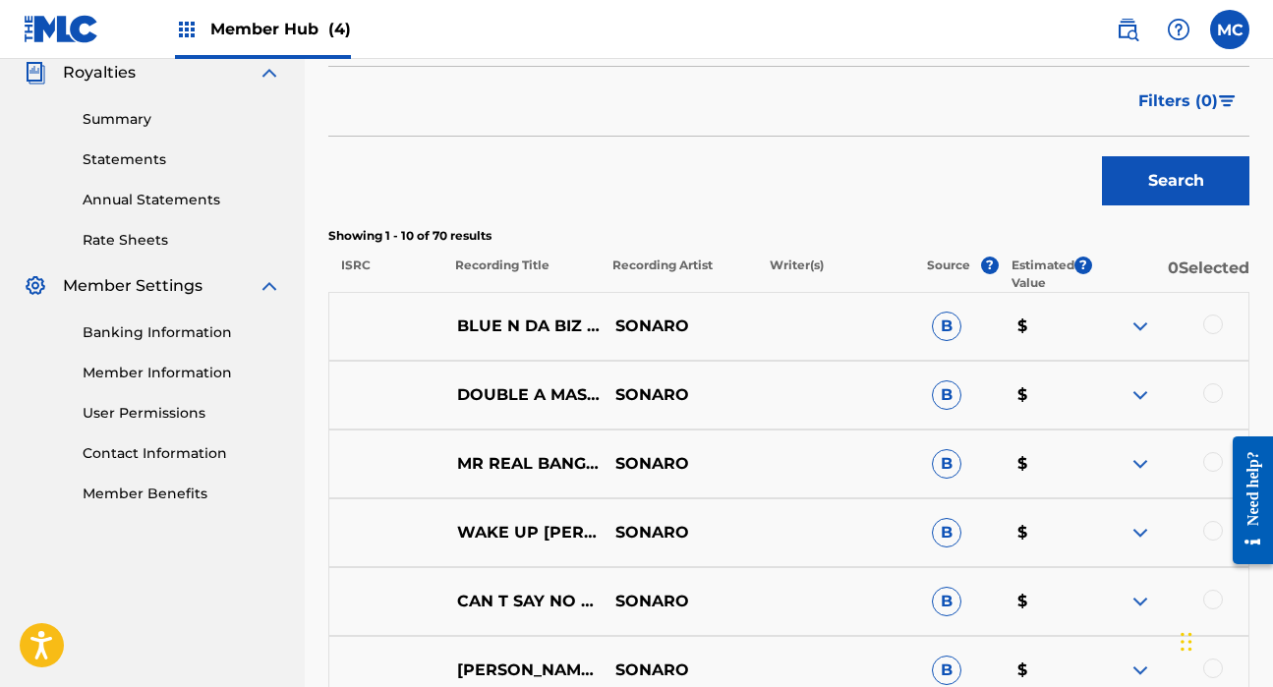
scroll to position [605, 0]
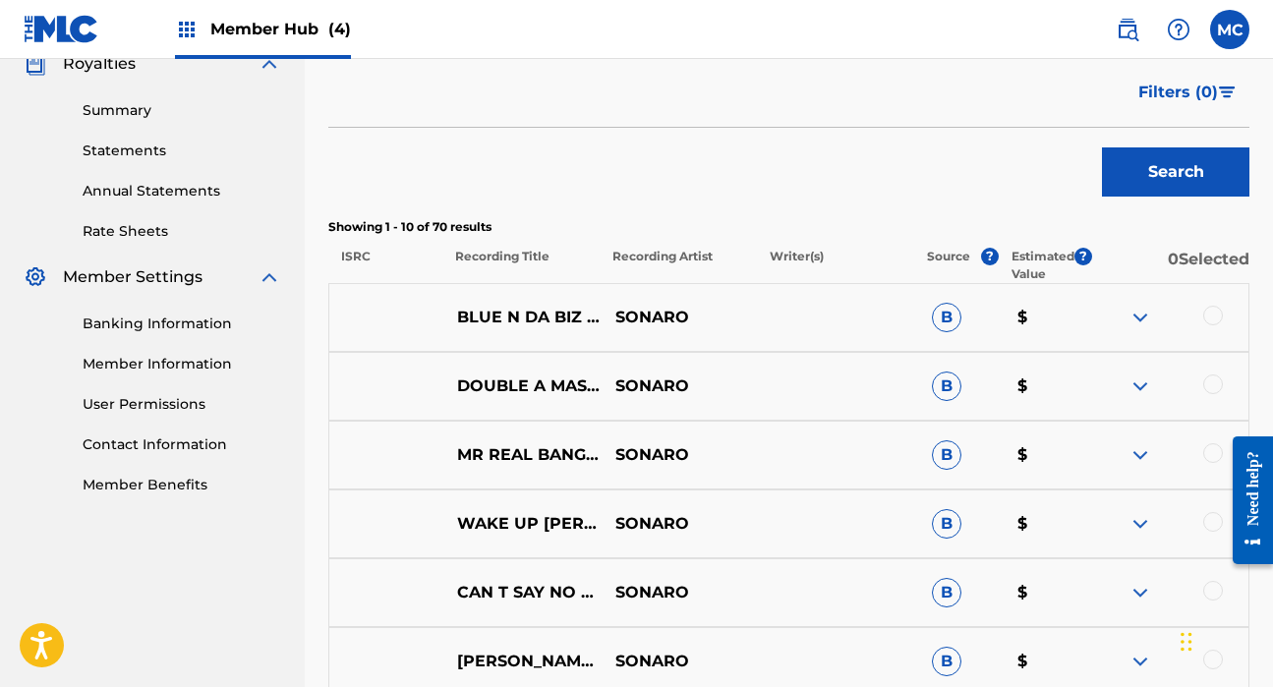
click at [1140, 528] on img at bounding box center [1140, 524] width 24 height 24
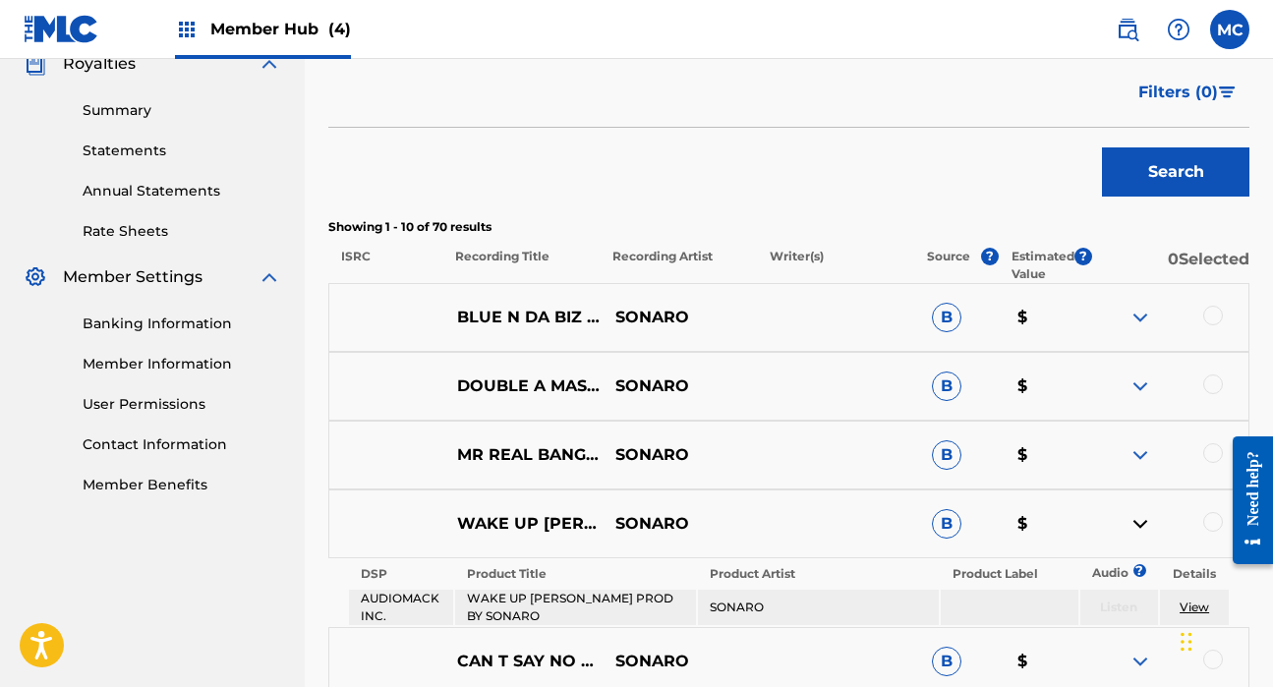
click at [1140, 528] on img at bounding box center [1140, 524] width 24 height 24
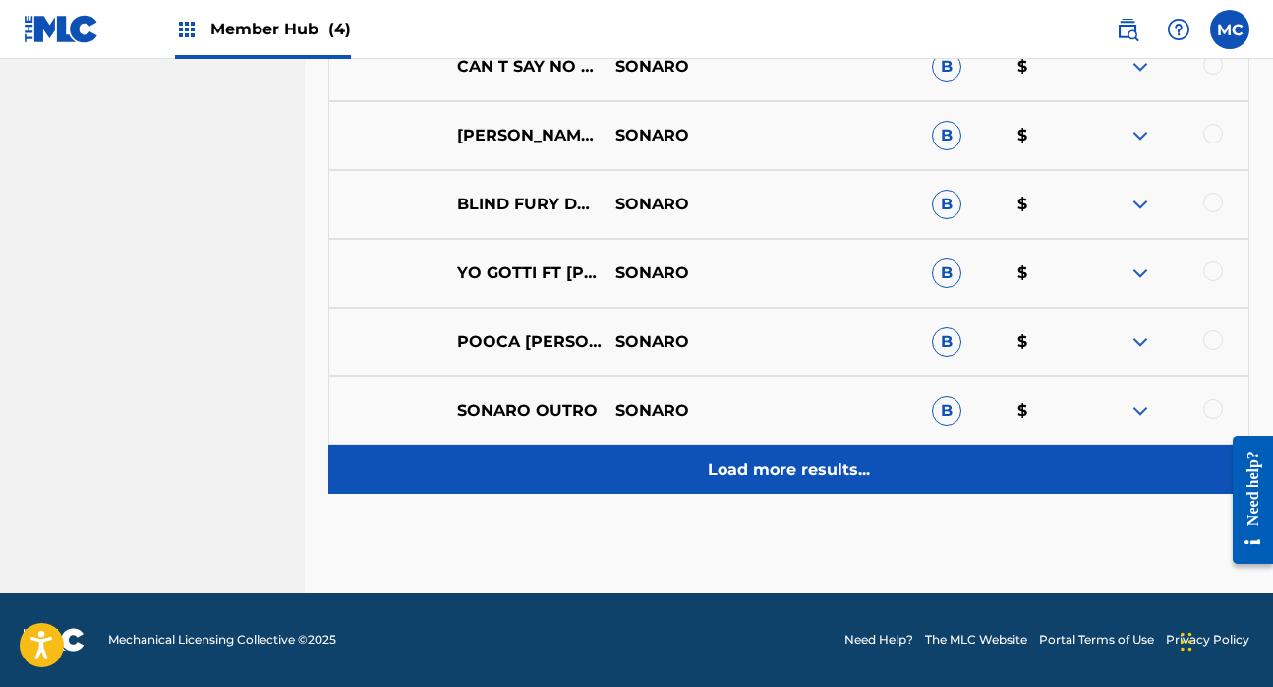
click at [823, 460] on p "Load more results..." at bounding box center [789, 470] width 162 height 24
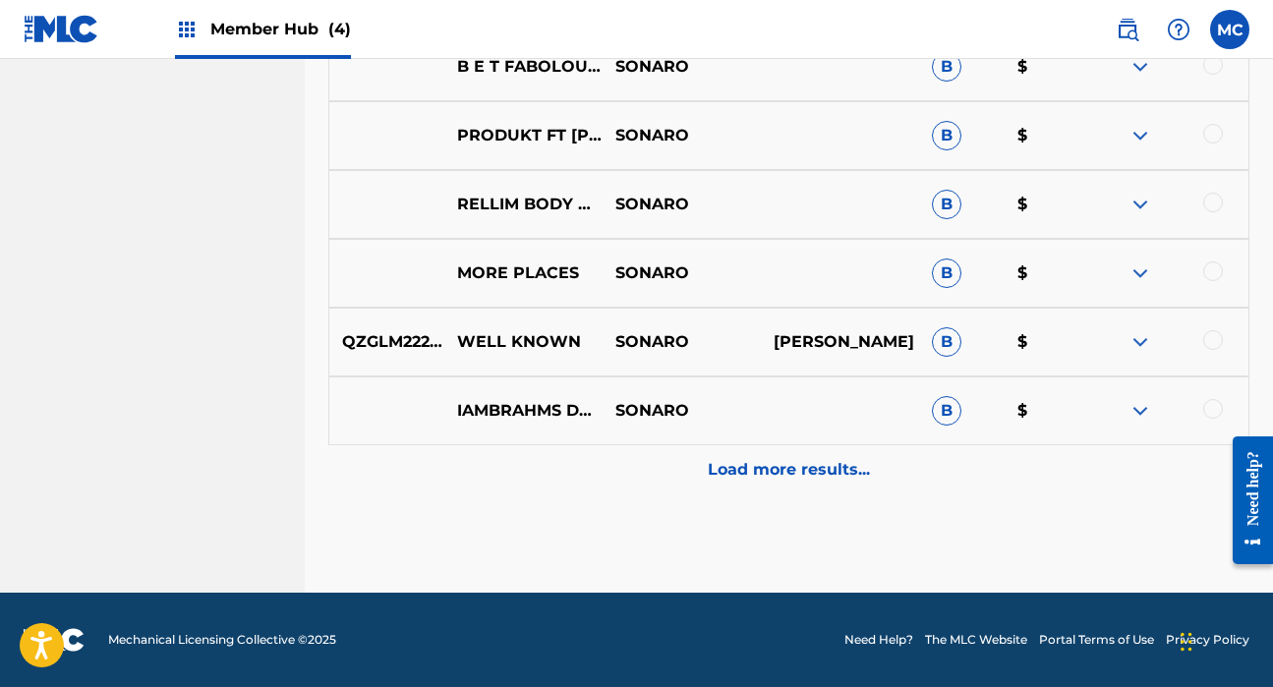
scroll to position [1819, 0]
click at [1137, 338] on img at bounding box center [1140, 342] width 24 height 24
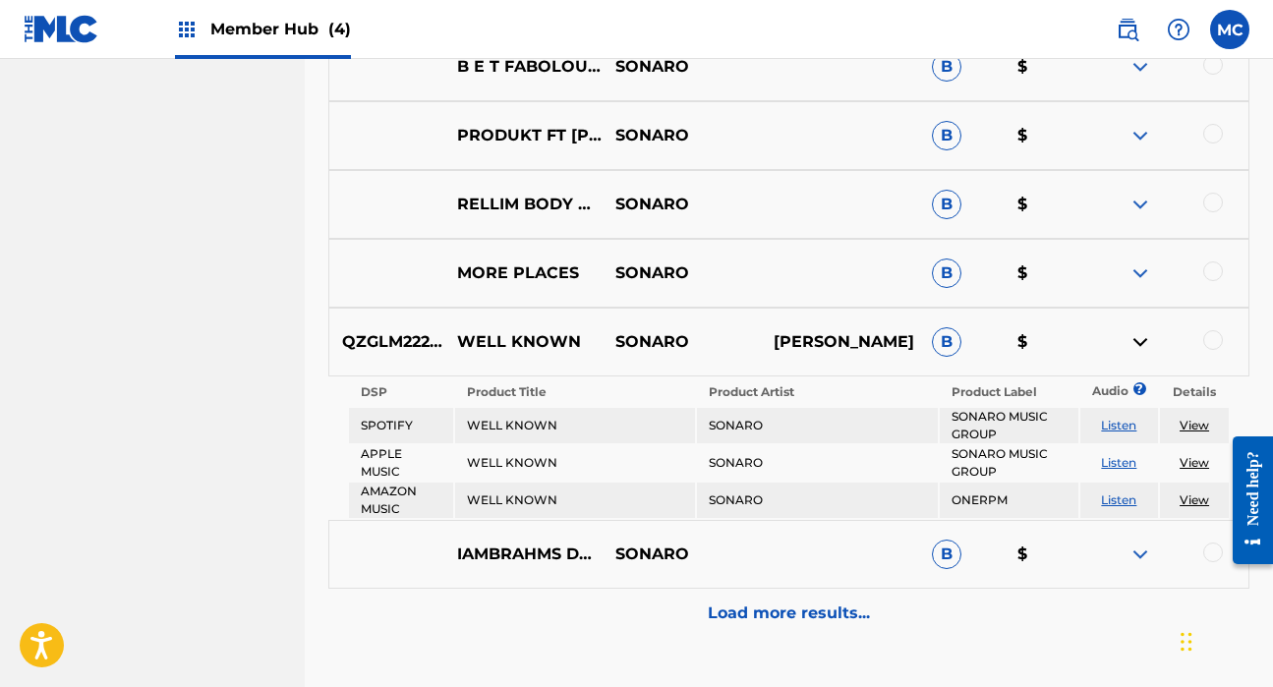
click at [1137, 338] on img at bounding box center [1140, 342] width 24 height 24
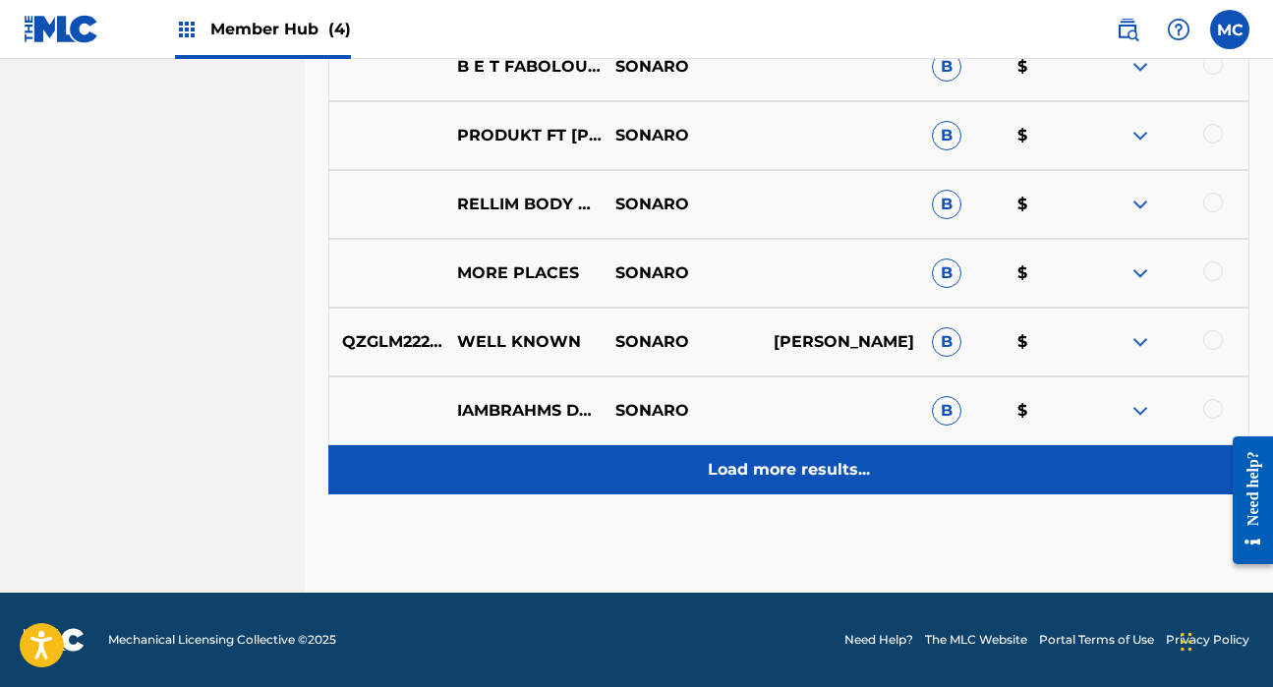
click at [821, 490] on div "Load more results..." at bounding box center [788, 469] width 921 height 49
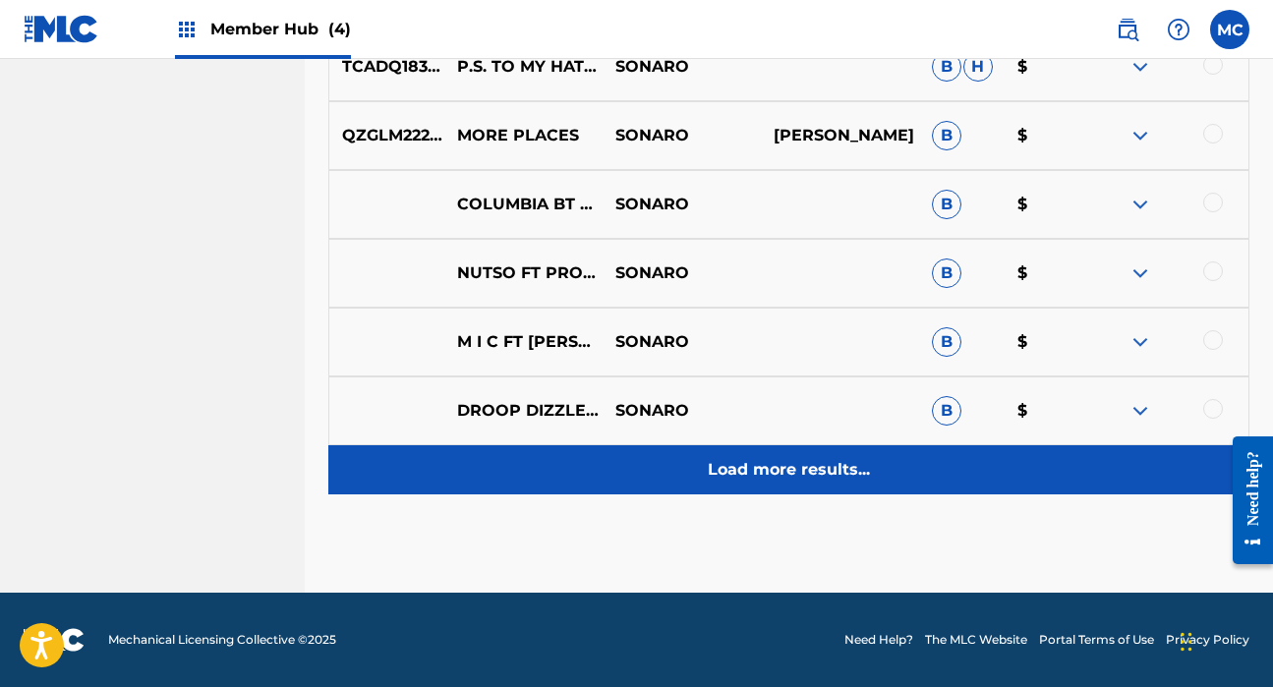
click at [817, 477] on p "Load more results..." at bounding box center [789, 470] width 162 height 24
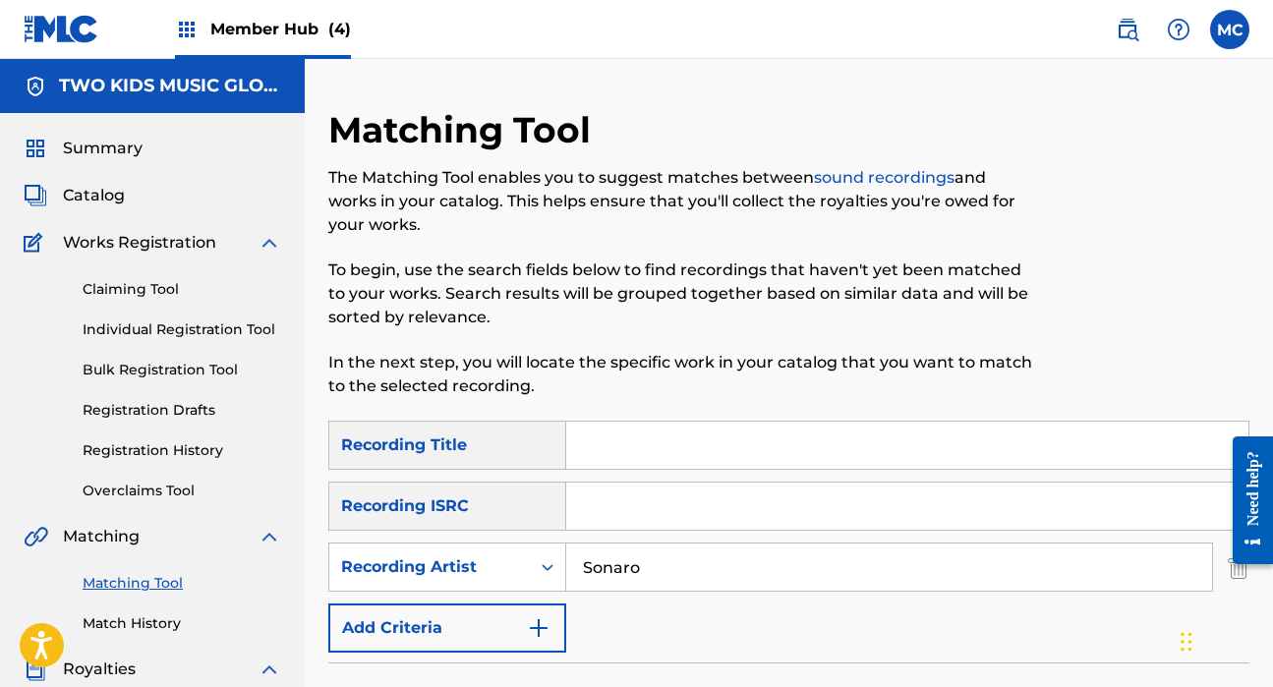
scroll to position [0, 0]
drag, startPoint x: 720, startPoint y: 577, endPoint x: 600, endPoint y: 501, distance: 142.6
click at [600, 501] on div "SearchWithCriteria6174e8c2-c556-4a8e-8519-897eb6e7b305 Recording Title SearchWi…" at bounding box center [788, 537] width 921 height 232
